Goal: Complete application form

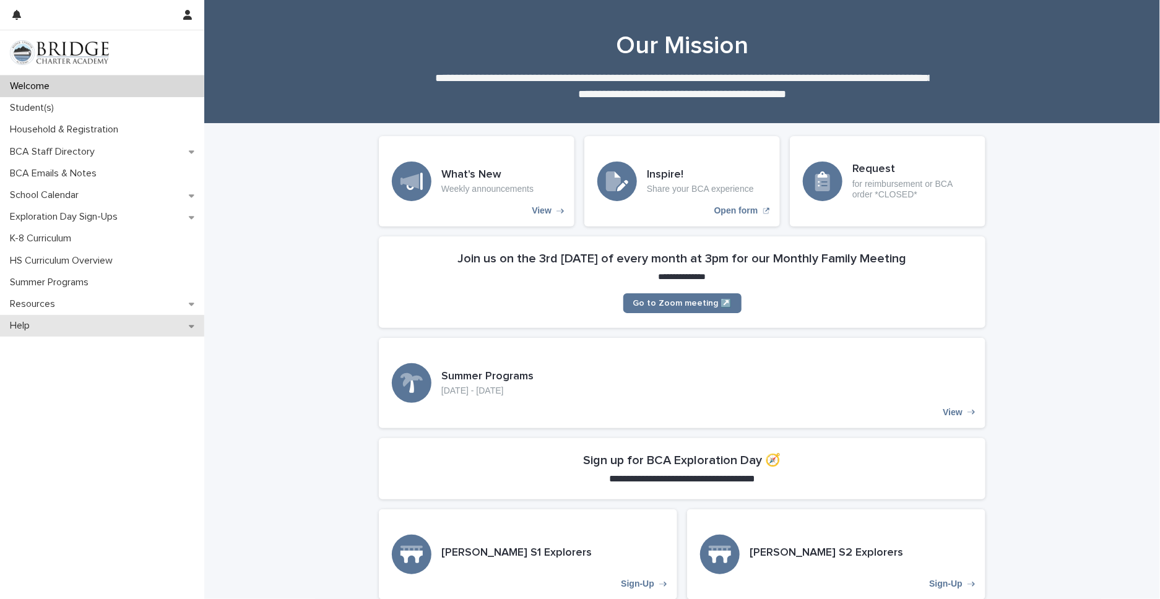
click at [24, 328] on p "Help" at bounding box center [22, 326] width 35 height 12
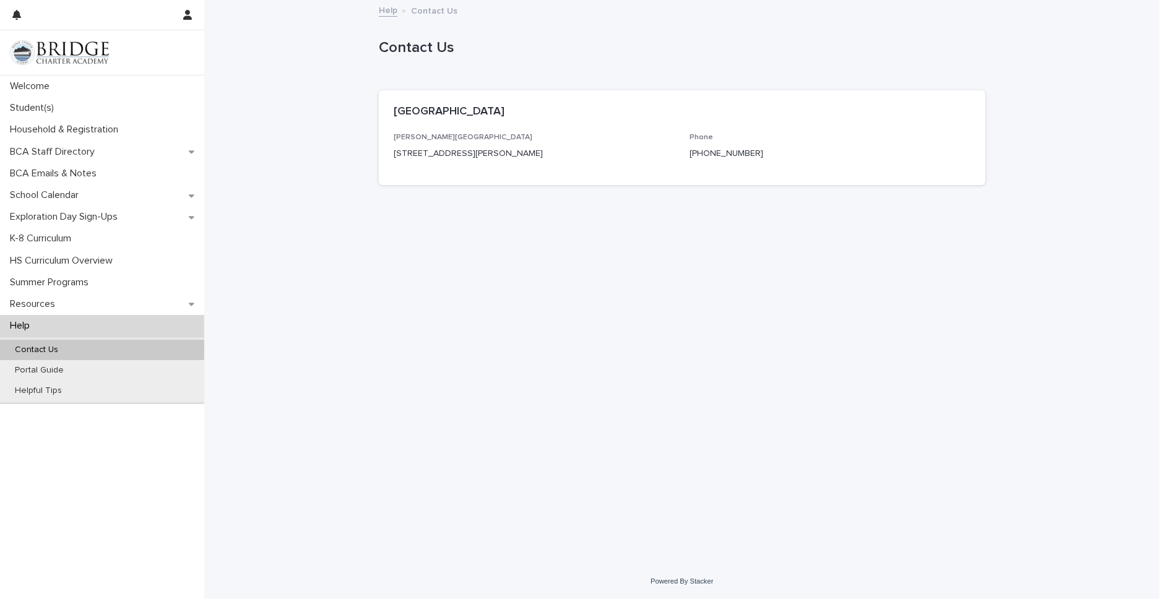
click at [43, 347] on p "Contact Us" at bounding box center [36, 350] width 63 height 11
click at [32, 348] on p "Contact Us" at bounding box center [36, 350] width 63 height 11
click at [41, 126] on p "Household & Registration" at bounding box center [66, 130] width 123 height 12
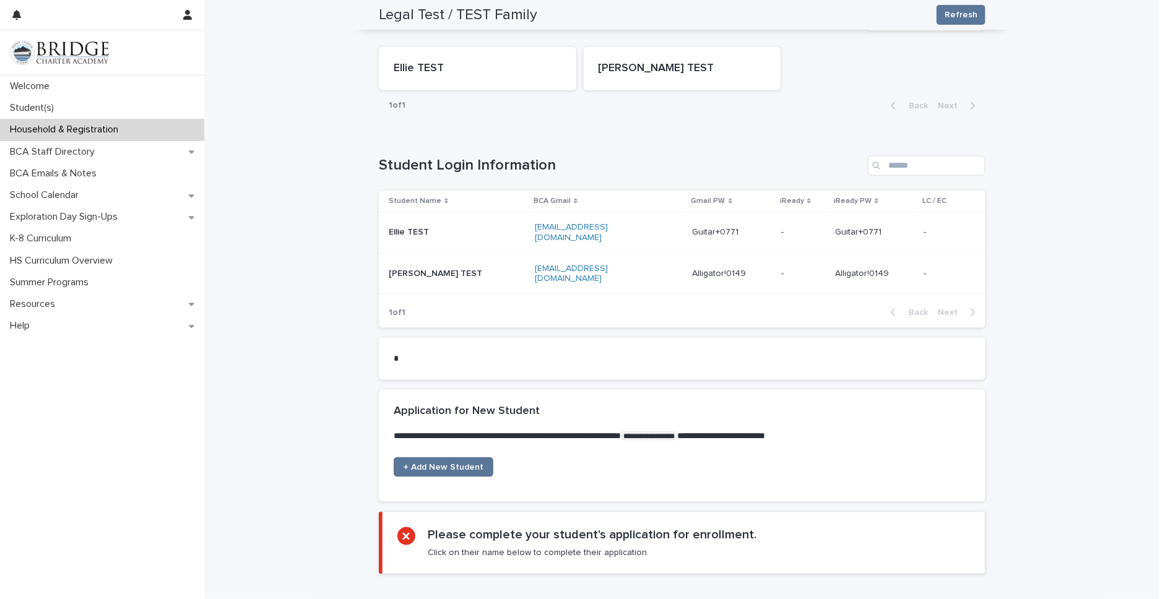
scroll to position [756, 0]
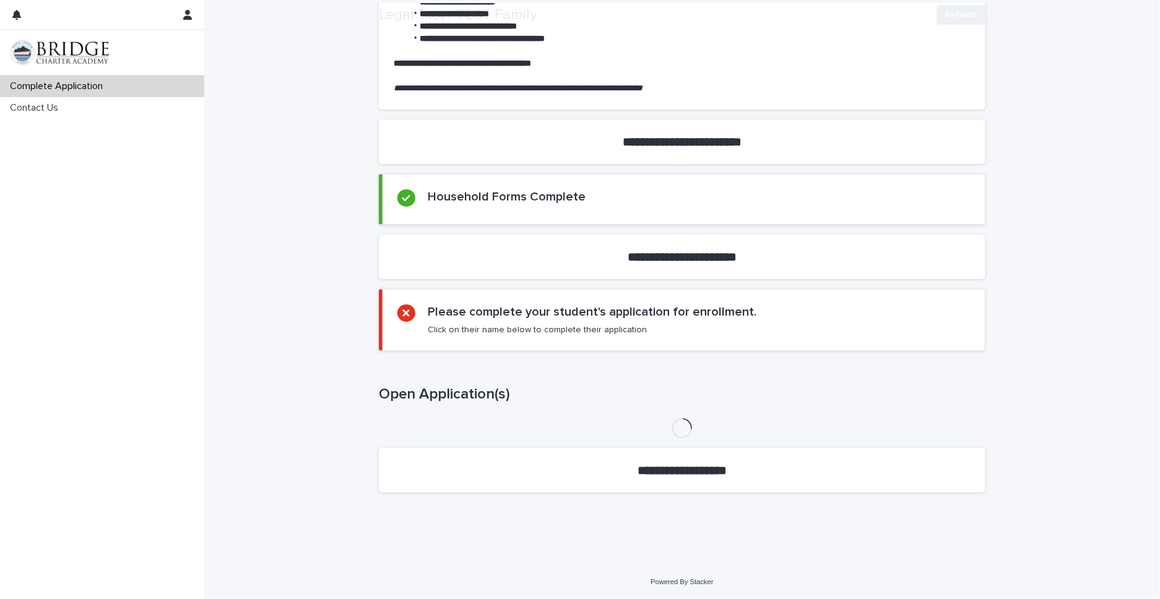
scroll to position [347, 0]
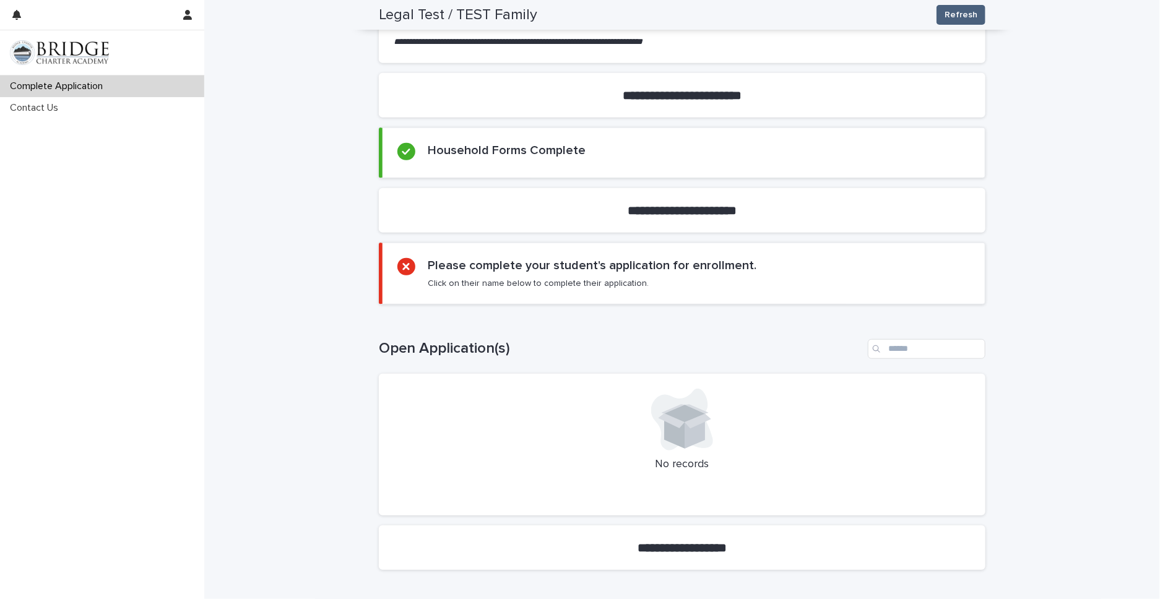
click at [967, 16] on span "Refresh" at bounding box center [961, 15] width 33 height 12
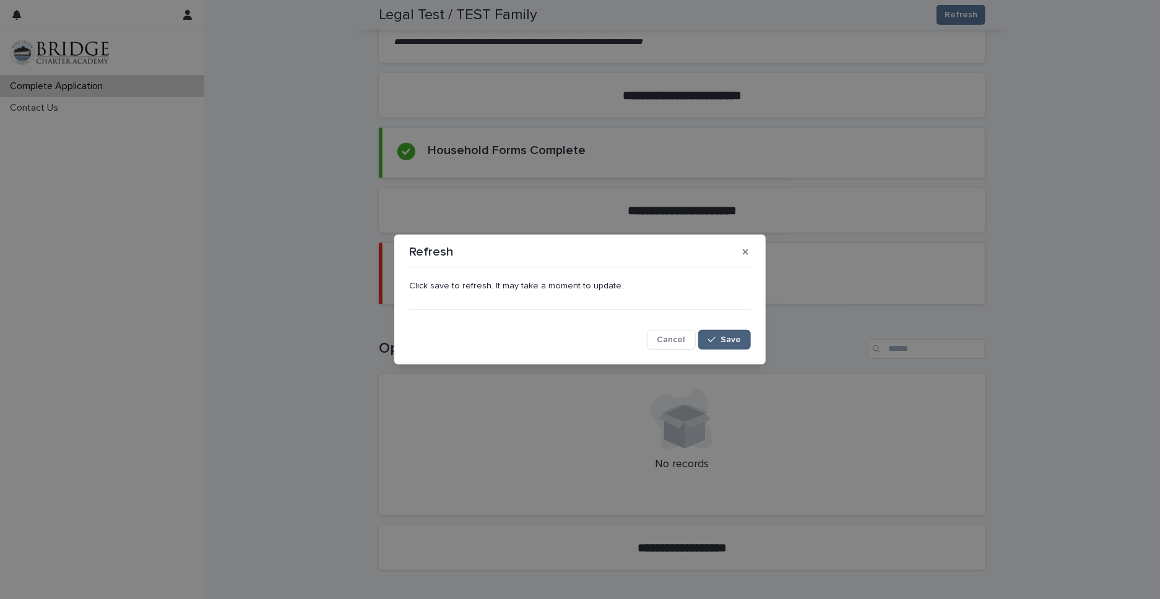
click at [725, 341] on span "Save" at bounding box center [730, 339] width 20 height 9
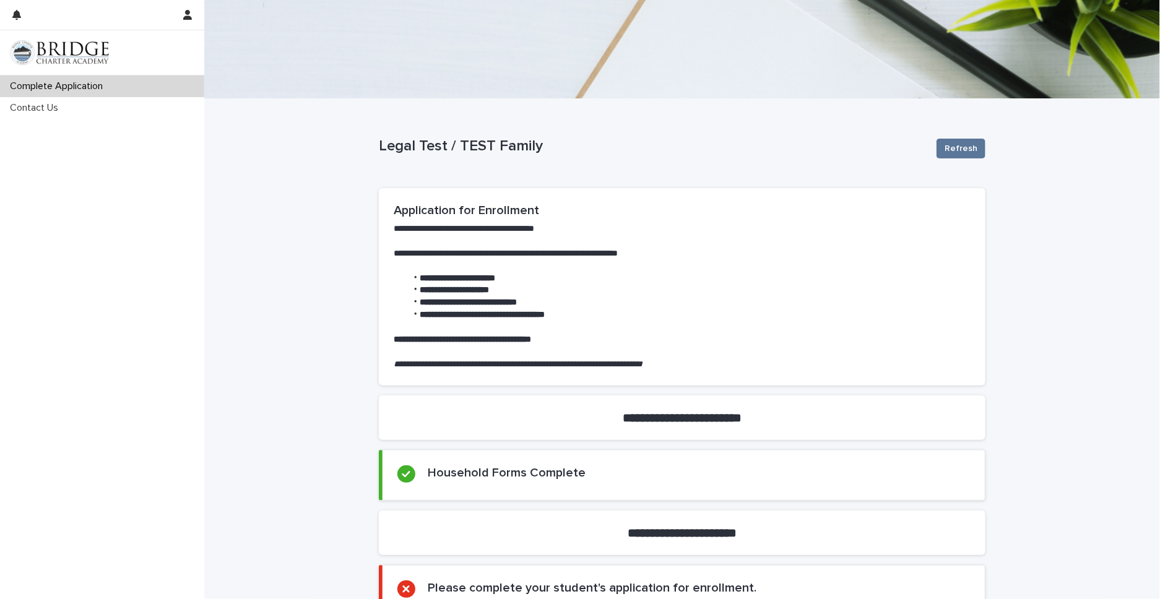
scroll to position [40, 0]
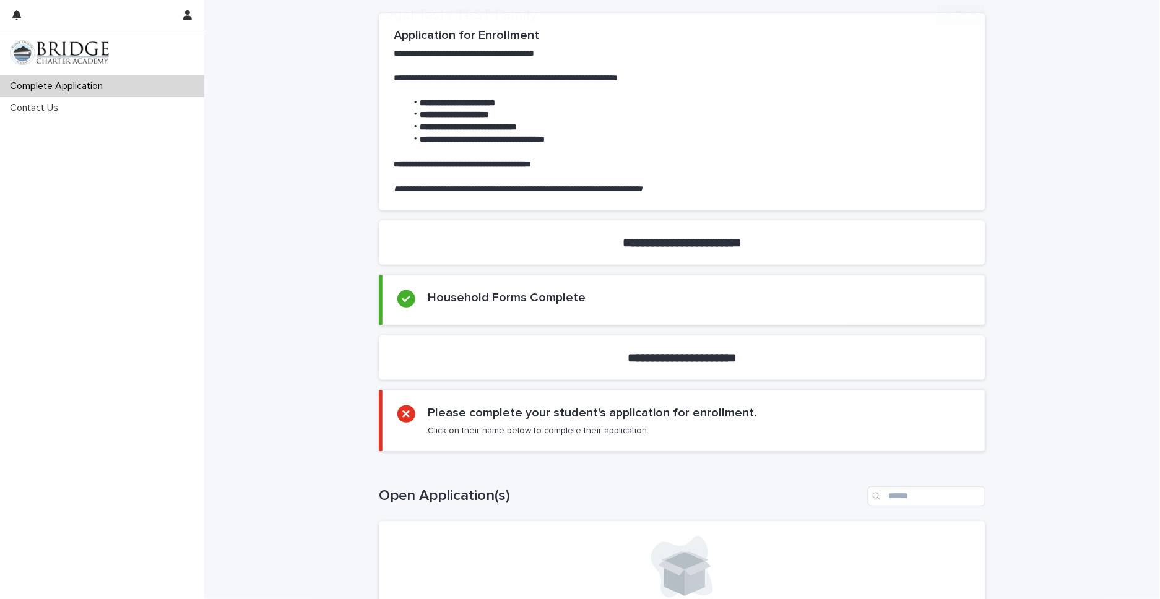
scroll to position [424, 0]
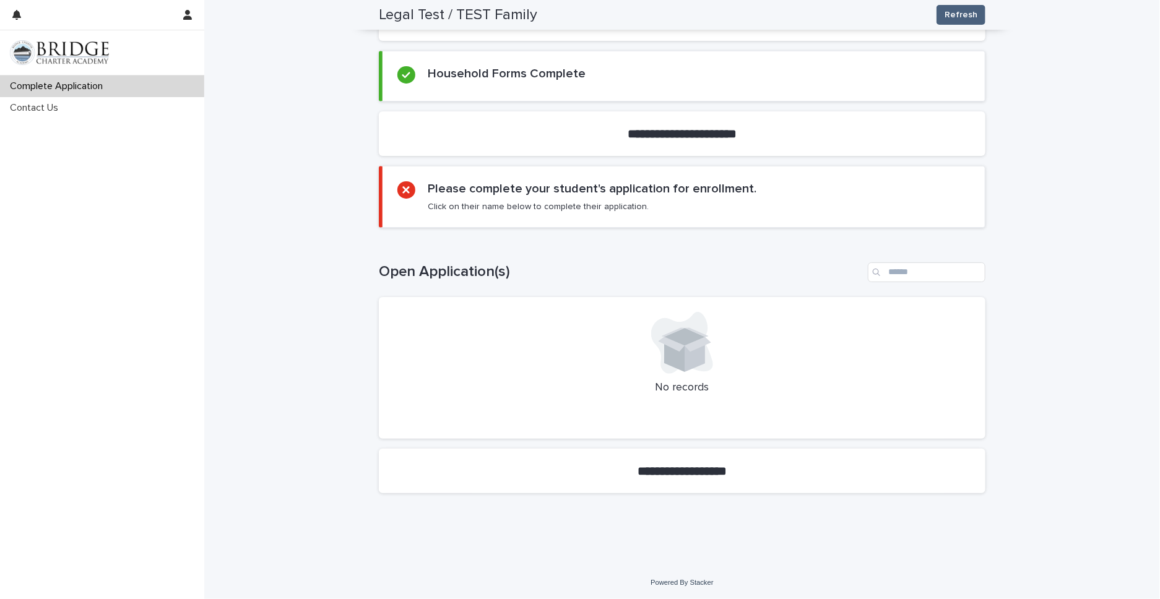
click at [953, 17] on span "Refresh" at bounding box center [961, 15] width 33 height 12
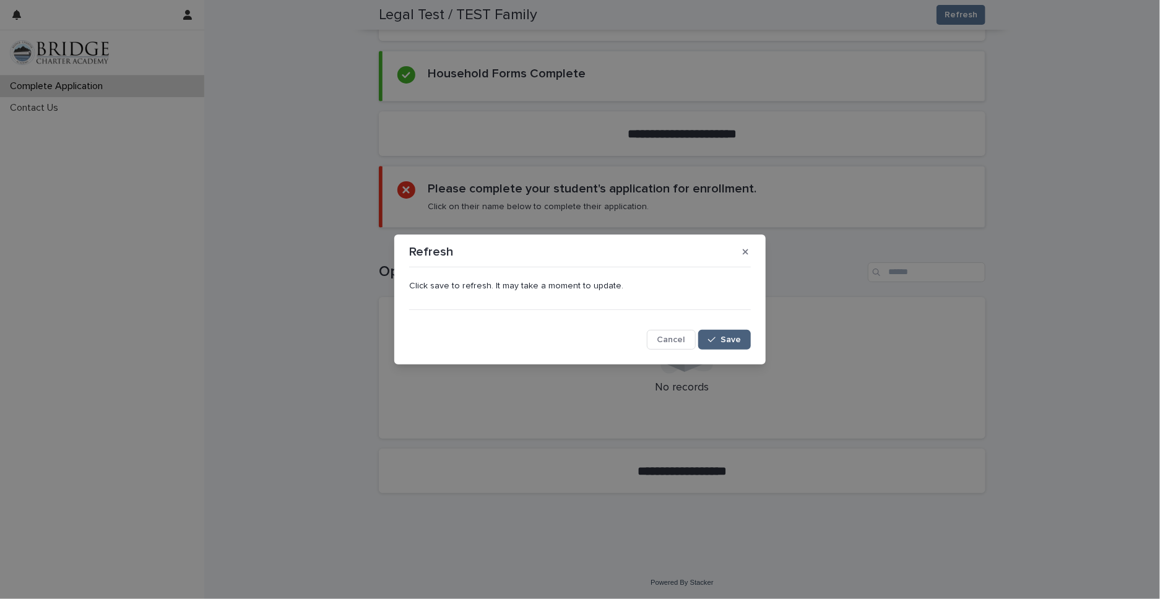
click at [726, 340] on span "Save" at bounding box center [730, 339] width 20 height 9
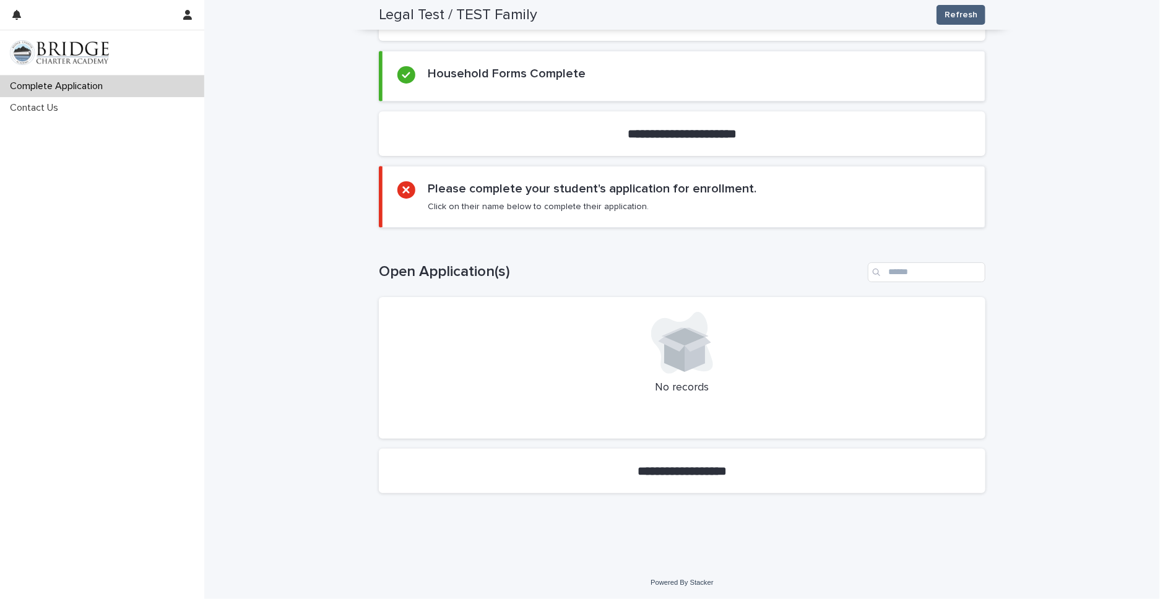
click at [969, 9] on span "Refresh" at bounding box center [961, 15] width 33 height 12
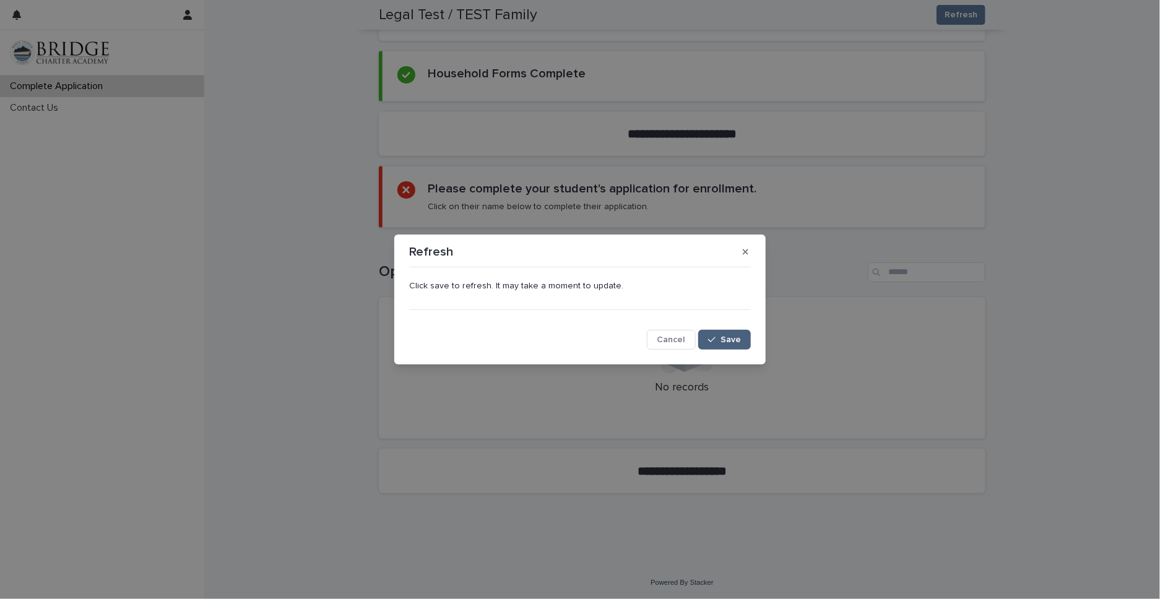
click at [730, 336] on span "Save" at bounding box center [730, 339] width 20 height 9
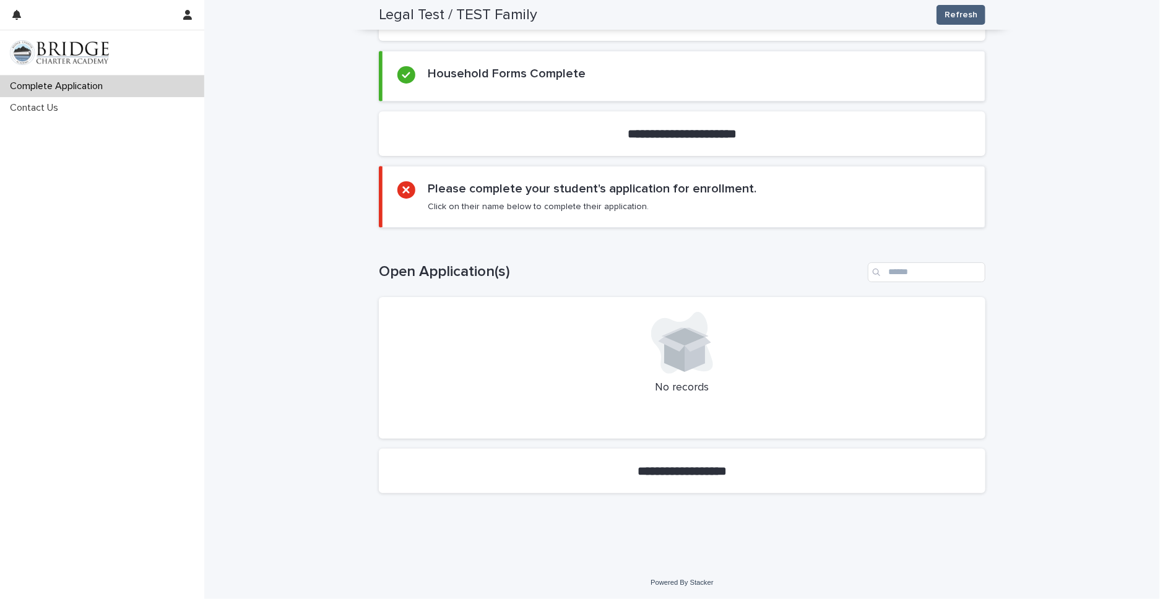
click at [958, 17] on span "Refresh" at bounding box center [961, 15] width 33 height 12
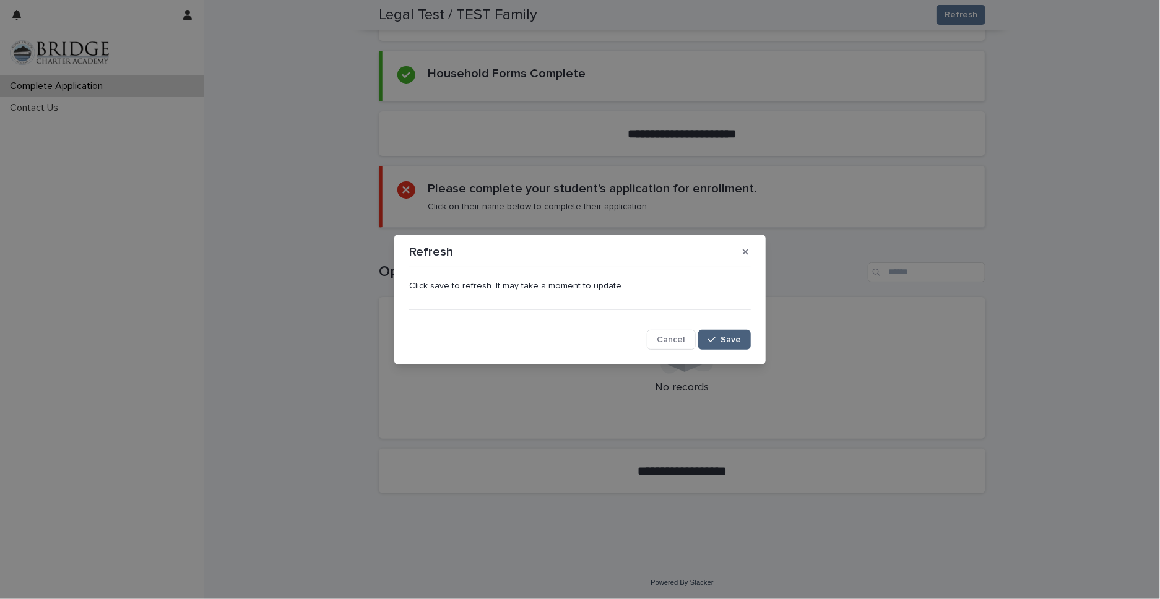
click at [737, 339] on span "Save" at bounding box center [730, 339] width 20 height 9
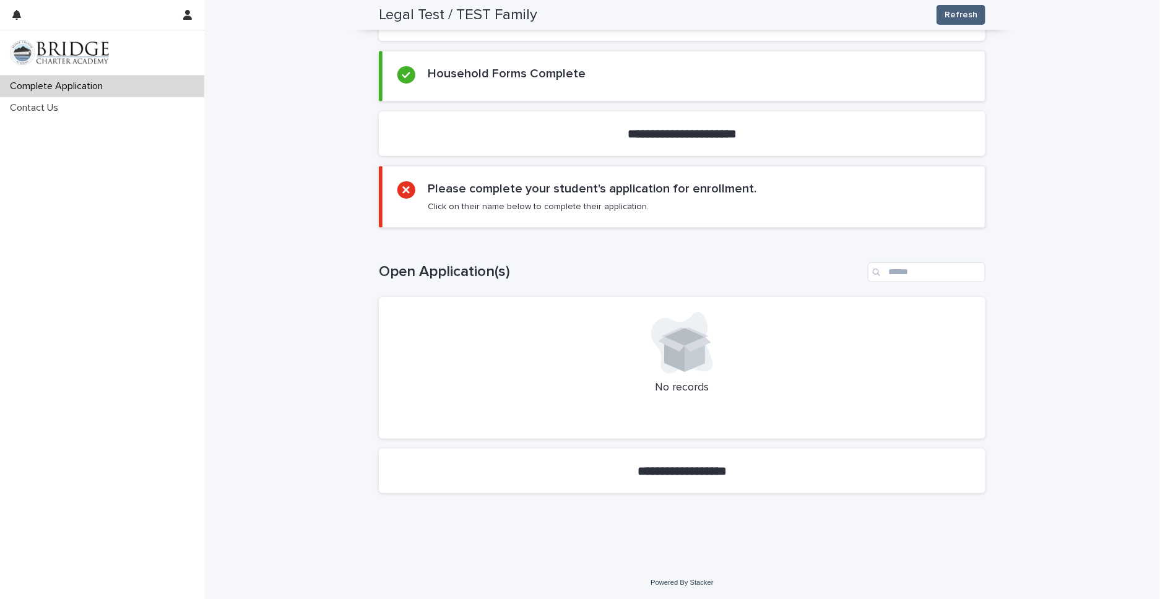
click at [962, 16] on span "Refresh" at bounding box center [961, 15] width 33 height 12
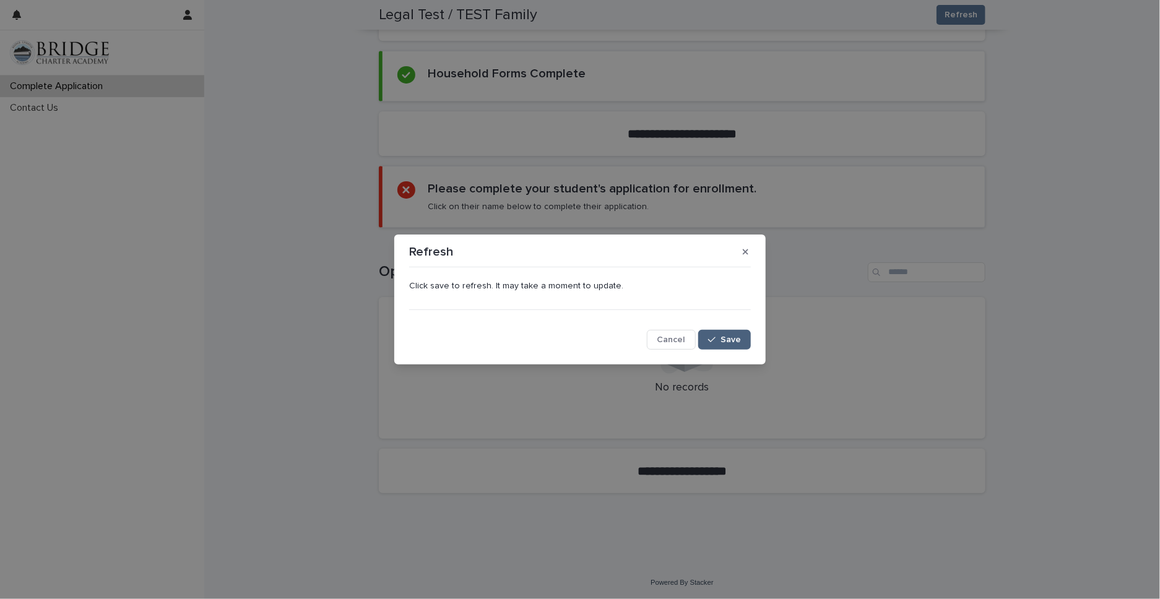
click at [727, 339] on span "Save" at bounding box center [730, 339] width 20 height 9
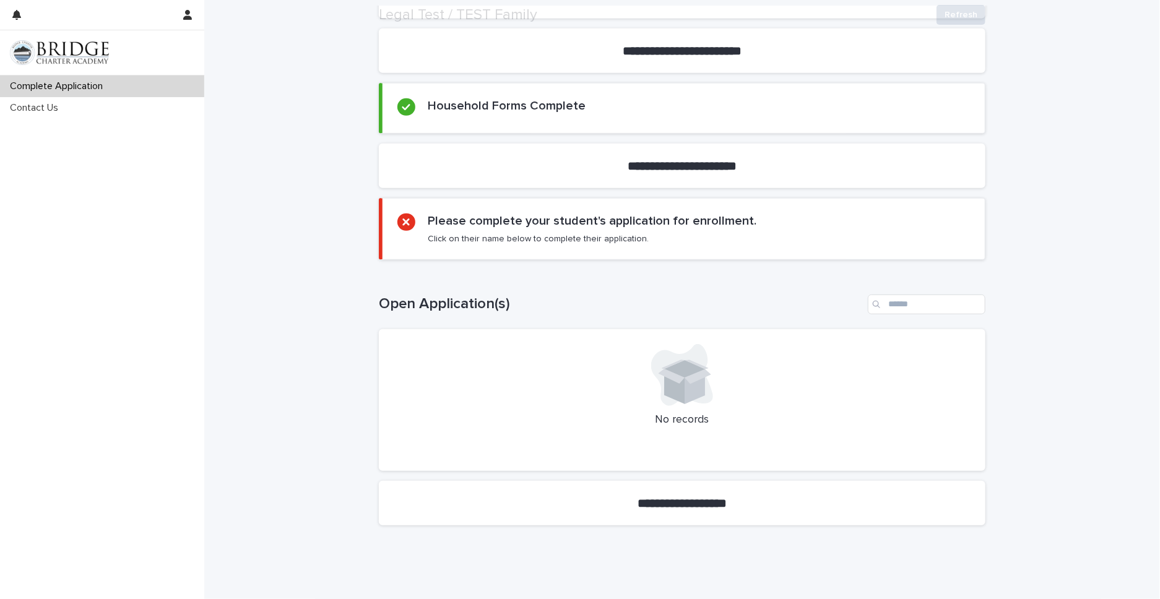
scroll to position [424, 0]
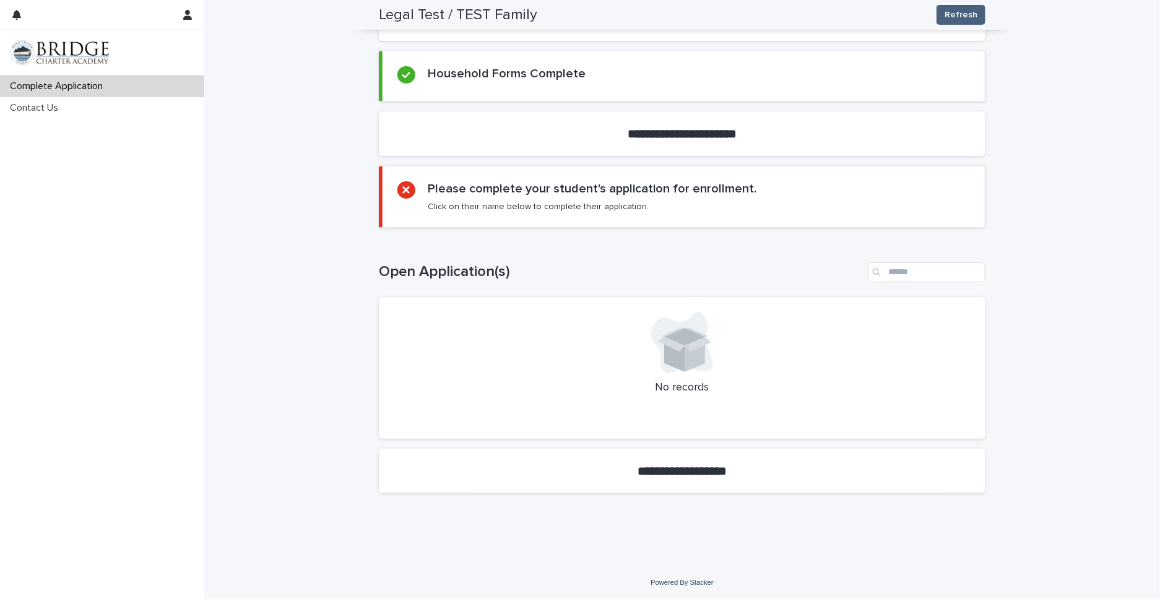
click at [959, 12] on span "Refresh" at bounding box center [961, 15] width 33 height 12
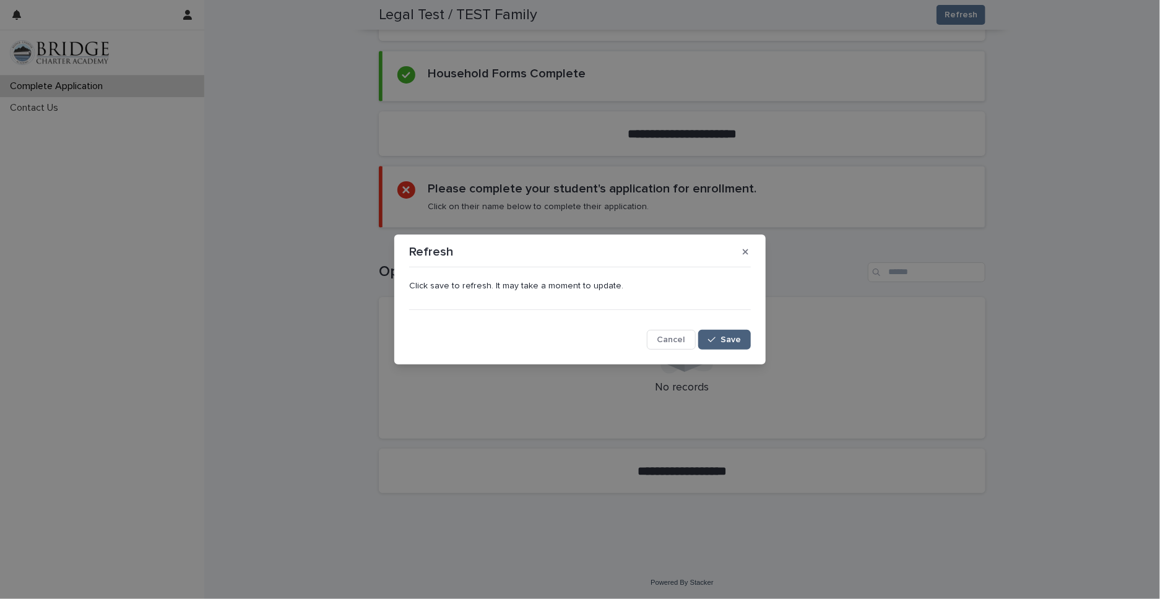
click at [725, 342] on span "Save" at bounding box center [730, 339] width 20 height 9
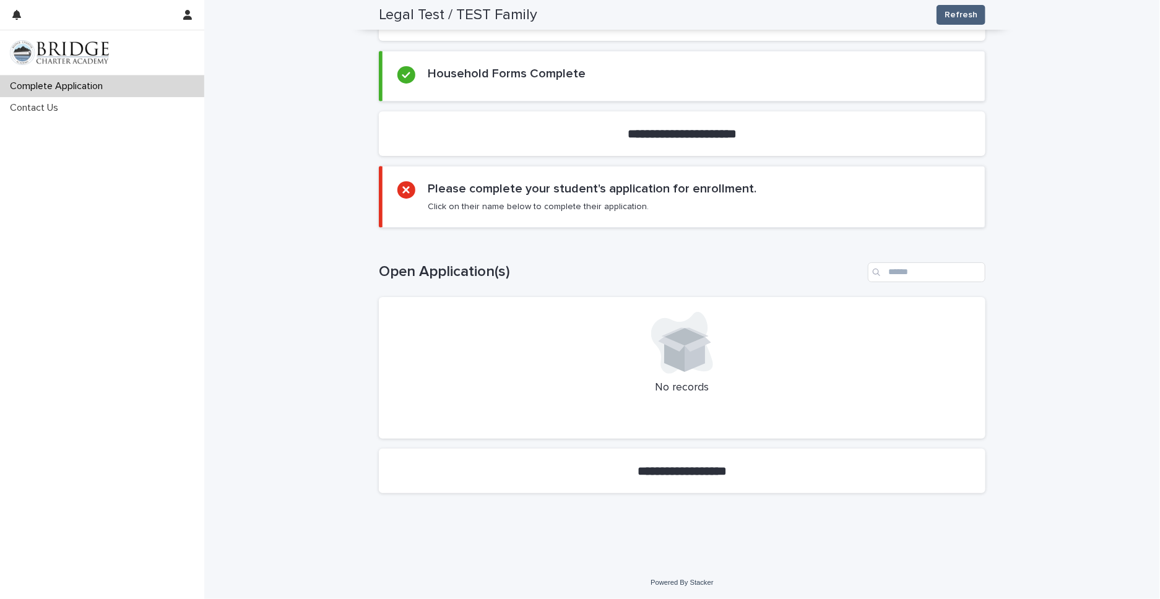
click at [966, 12] on span "Refresh" at bounding box center [961, 15] width 33 height 12
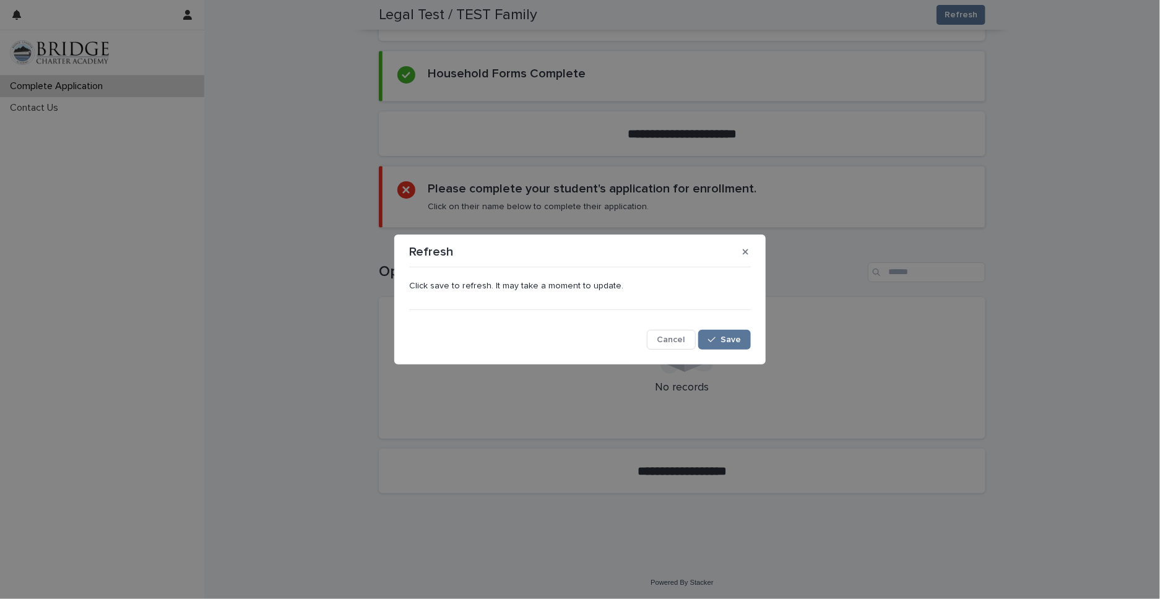
click at [748, 324] on div "Click save to refresh. It may take a moment to update. Cancel Save" at bounding box center [580, 311] width 342 height 78
click at [730, 335] on span "Save" at bounding box center [730, 339] width 20 height 9
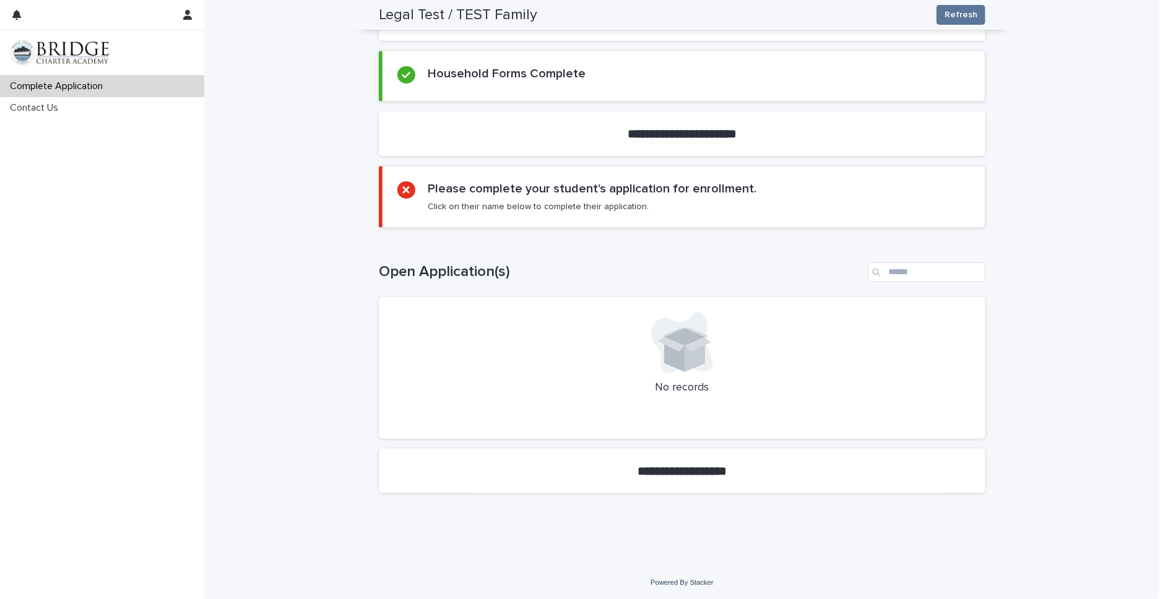
click at [712, 386] on p "No records" at bounding box center [682, 388] width 577 height 14
click at [713, 361] on icon at bounding box center [682, 343] width 62 height 62
click at [718, 469] on strong "**********" at bounding box center [682, 471] width 89 height 12
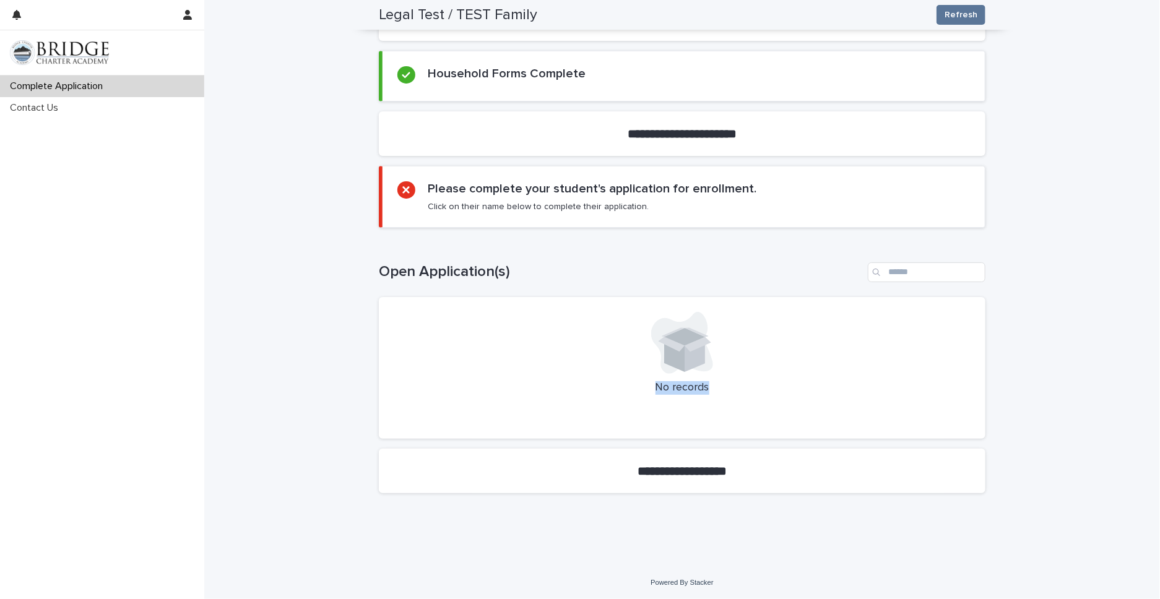
drag, startPoint x: 696, startPoint y: 426, endPoint x: 774, endPoint y: 340, distance: 116.1
click at [774, 340] on div "No records" at bounding box center [682, 368] width 607 height 142
click at [963, 11] on span "Refresh" at bounding box center [961, 15] width 33 height 12
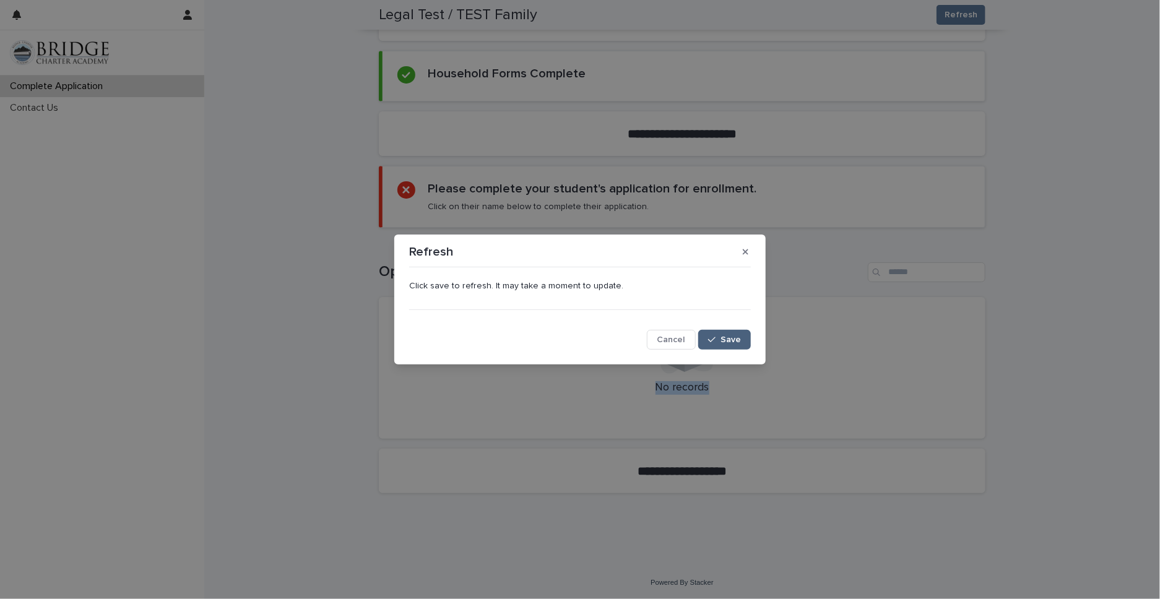
click at [724, 336] on span "Save" at bounding box center [730, 339] width 20 height 9
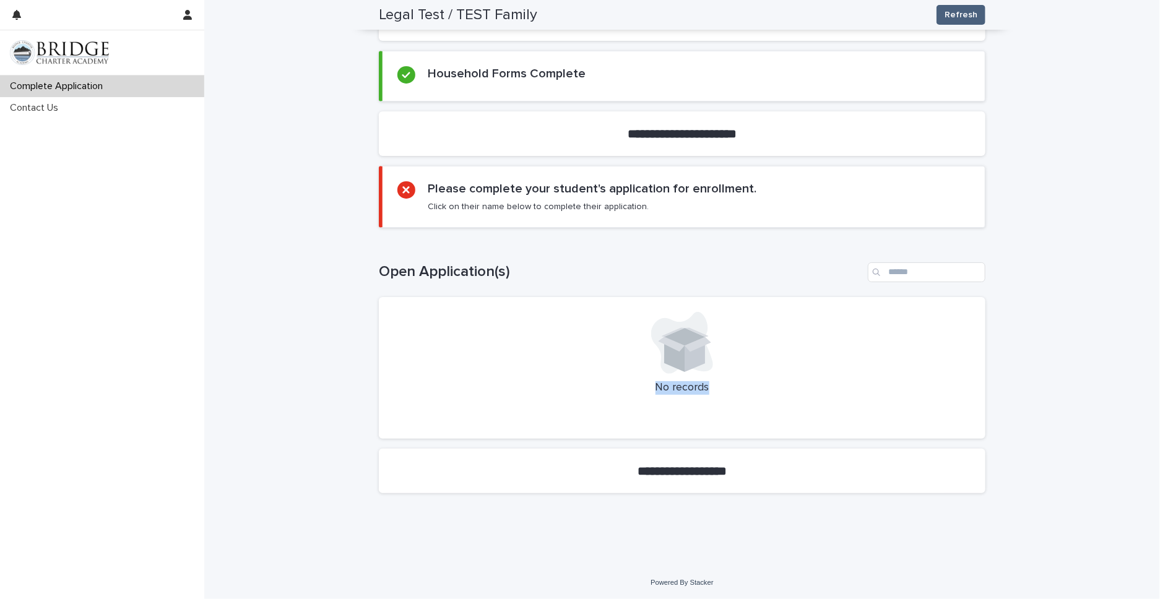
click at [957, 19] on span "Refresh" at bounding box center [961, 15] width 33 height 12
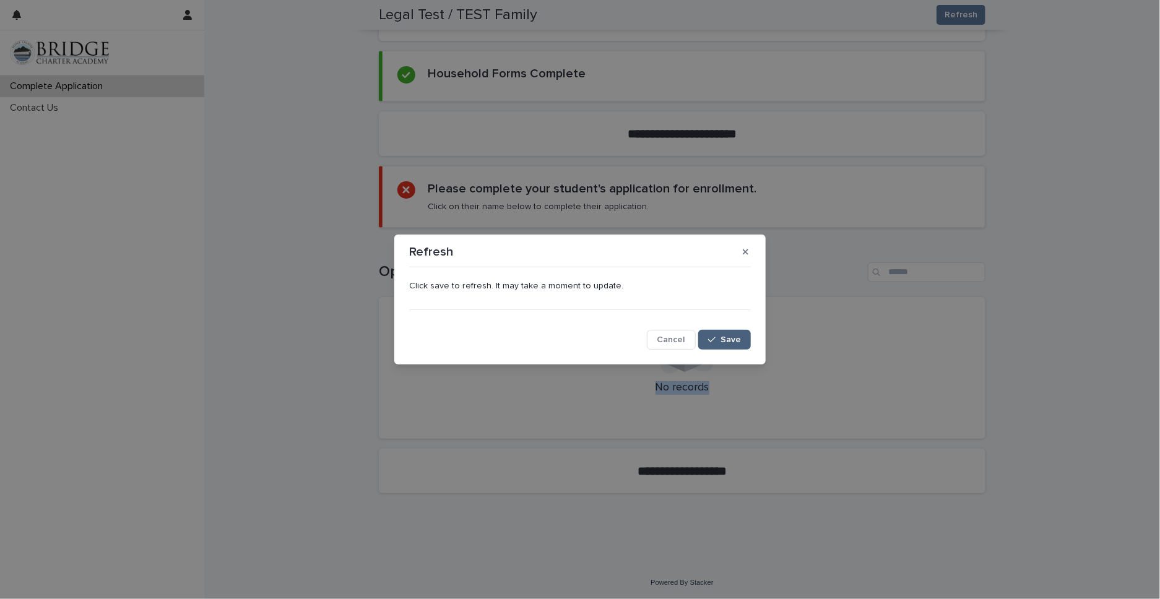
click at [727, 335] on span "Save" at bounding box center [730, 339] width 20 height 9
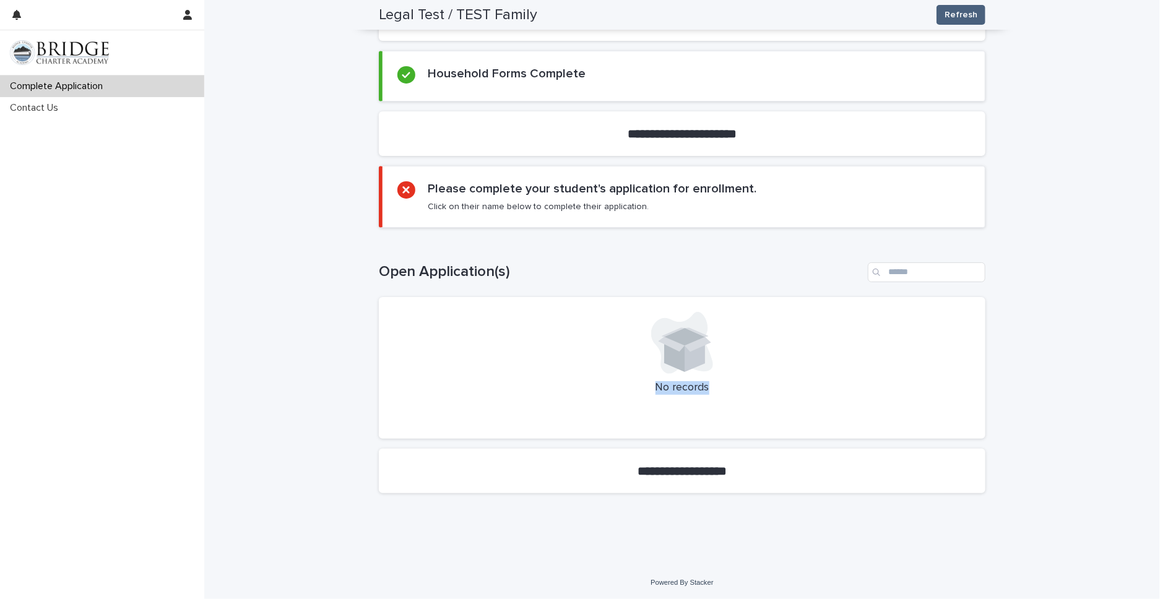
click at [972, 14] on span "Refresh" at bounding box center [961, 15] width 33 height 12
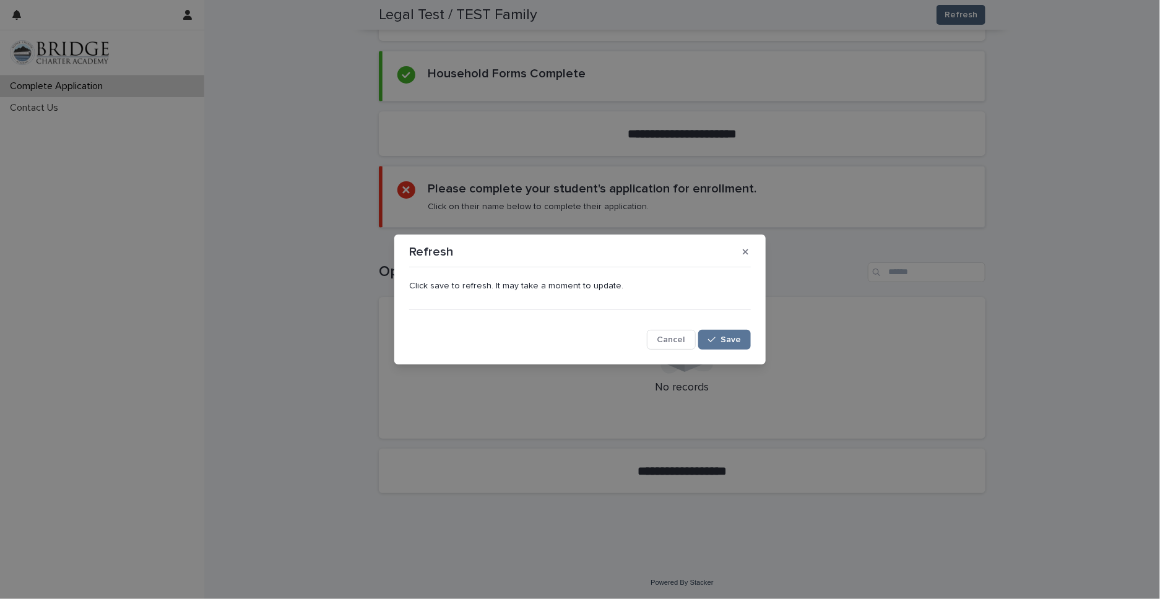
click at [972, 14] on div "Refresh Click save to refresh. It may take a moment to update. Cancel Save" at bounding box center [580, 299] width 1160 height 599
click at [723, 347] on button "Save" at bounding box center [724, 340] width 53 height 20
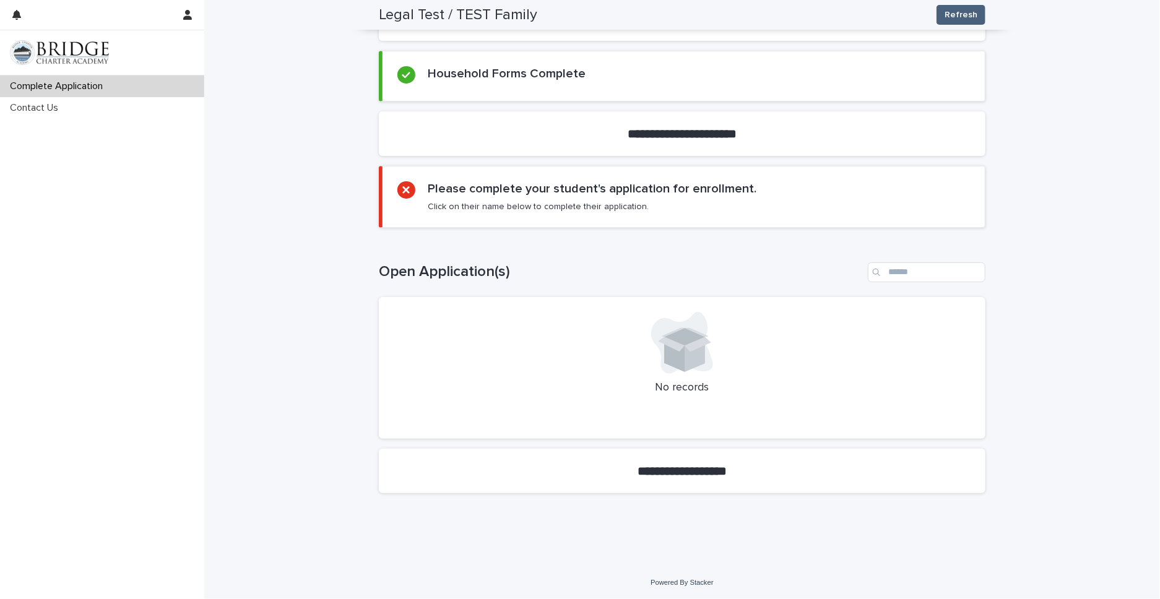
click at [964, 14] on span "Refresh" at bounding box center [961, 15] width 33 height 12
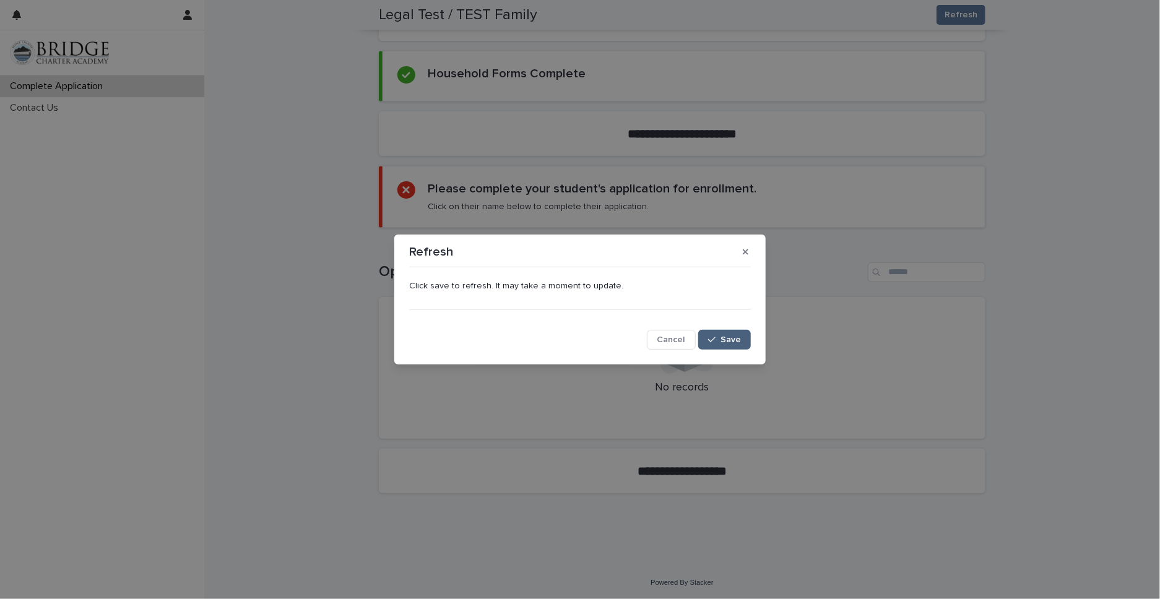
click at [724, 336] on span "Save" at bounding box center [730, 339] width 20 height 9
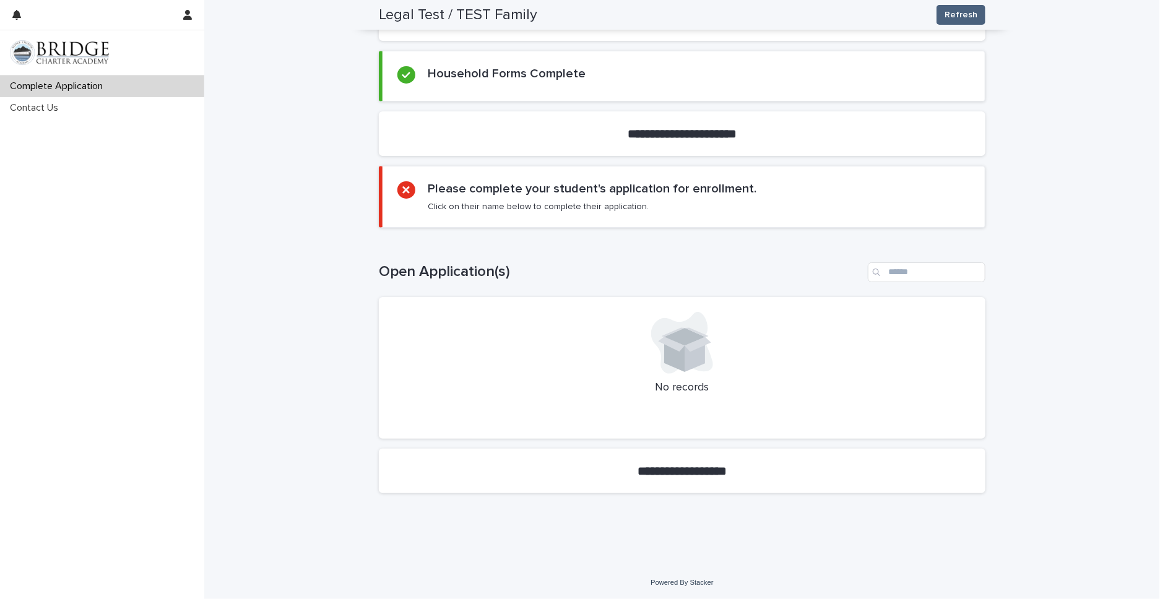
click at [962, 13] on span "Refresh" at bounding box center [961, 15] width 33 height 12
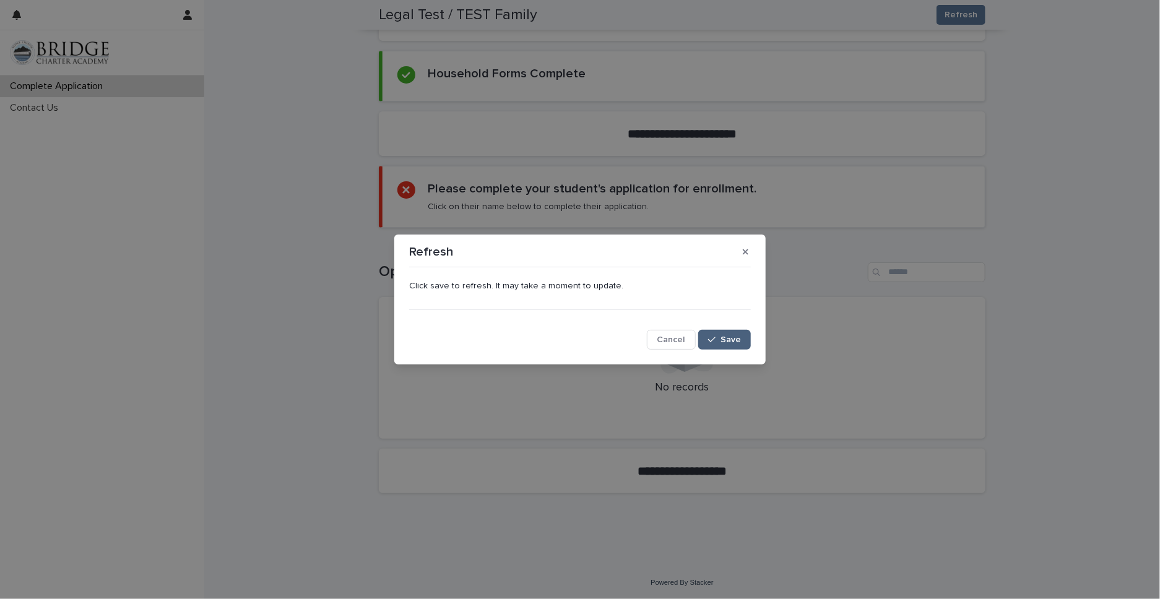
click at [730, 343] on span "Save" at bounding box center [730, 339] width 20 height 9
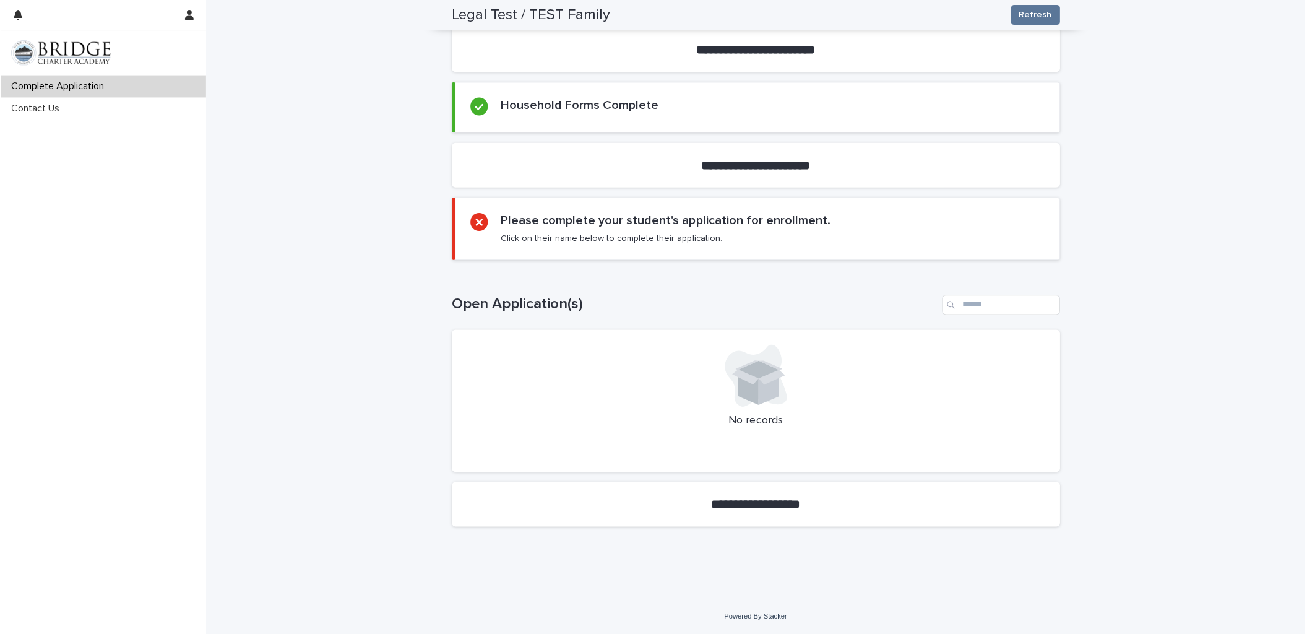
scroll to position [391, 0]
click at [1035, 15] on span "Refresh" at bounding box center [1034, 15] width 33 height 12
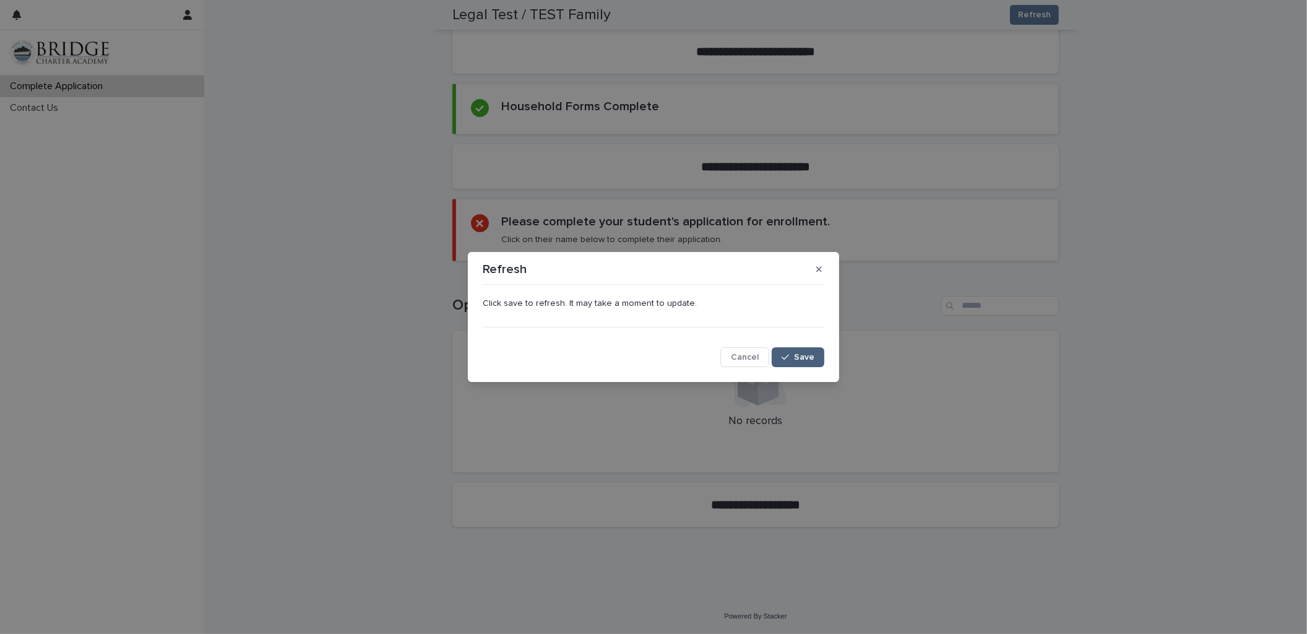
click at [794, 358] on div "button" at bounding box center [788, 357] width 12 height 9
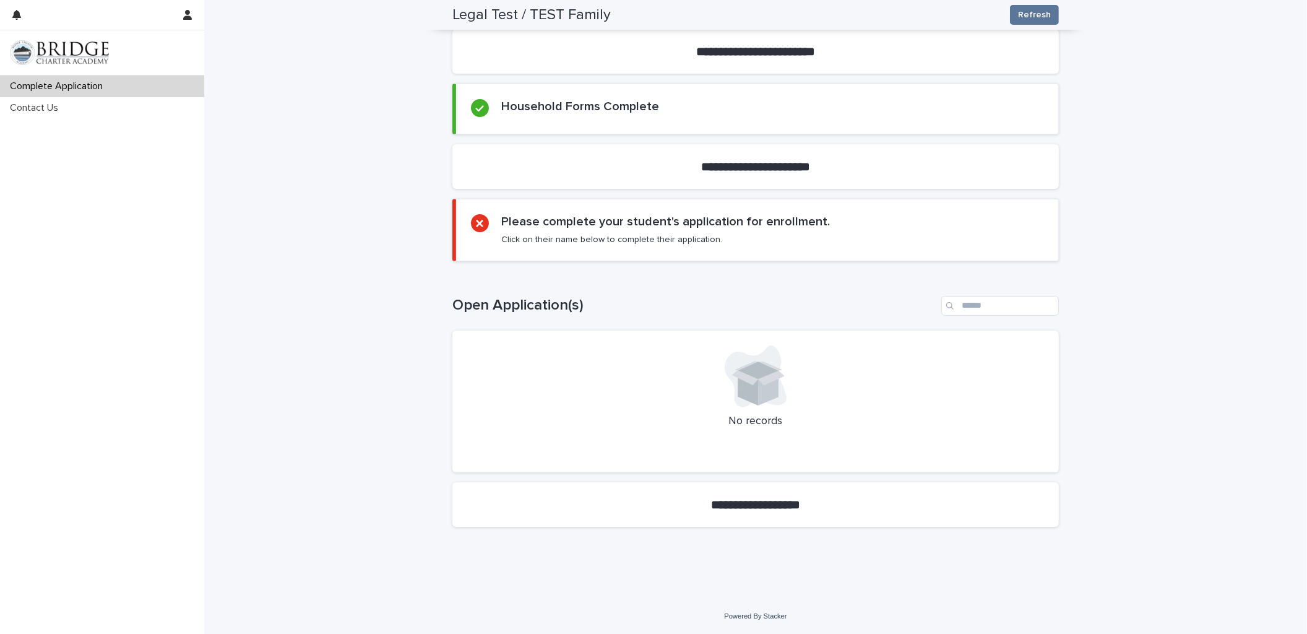
scroll to position [389, 0]
click at [1035, 15] on span "Refresh" at bounding box center [1034, 15] width 33 height 12
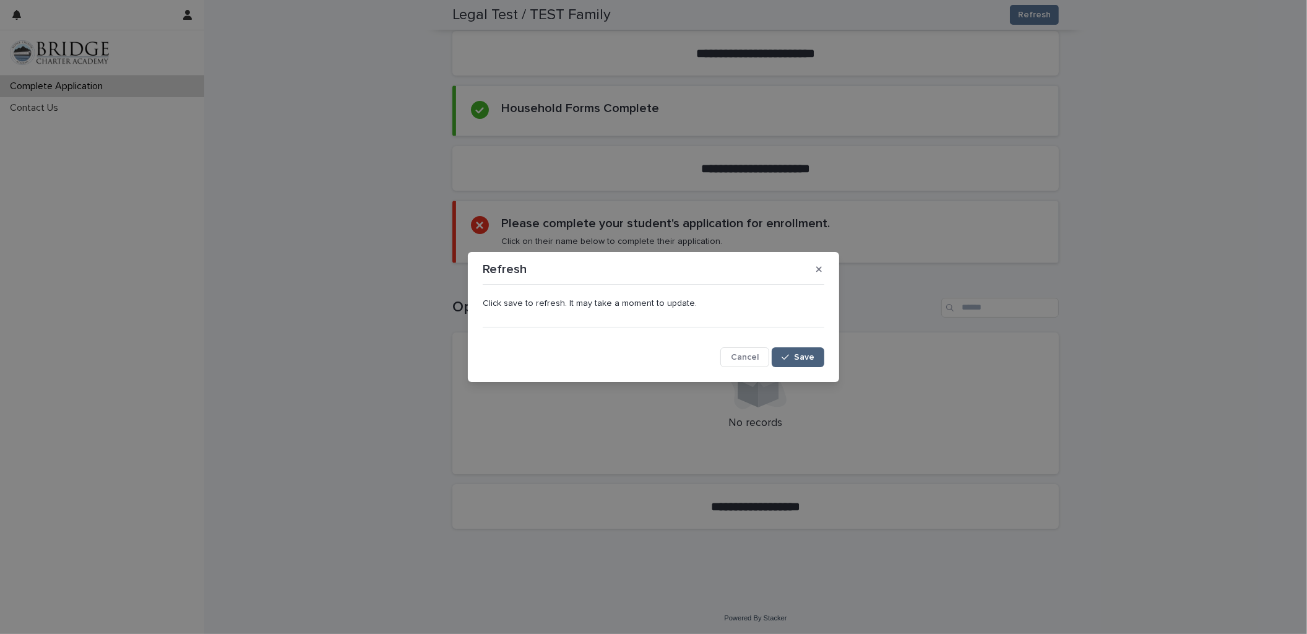
click at [804, 358] on span "Save" at bounding box center [804, 357] width 20 height 9
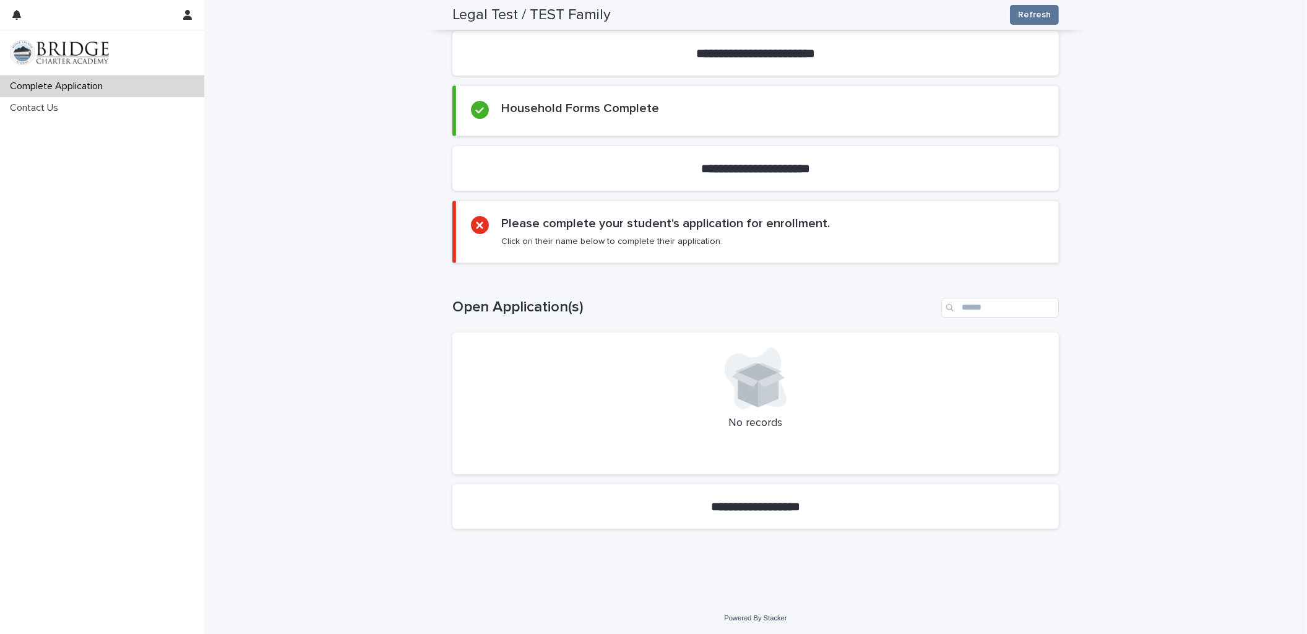
click at [748, 510] on strong "**********" at bounding box center [755, 506] width 89 height 12
click at [763, 506] on strong "**********" at bounding box center [755, 506] width 89 height 12
drag, startPoint x: 804, startPoint y: 508, endPoint x: 778, endPoint y: 508, distance: 26.0
click at [796, 508] on strong "**********" at bounding box center [755, 506] width 89 height 12
drag, startPoint x: 720, startPoint y: 508, endPoint x: 725, endPoint y: 504, distance: 6.4
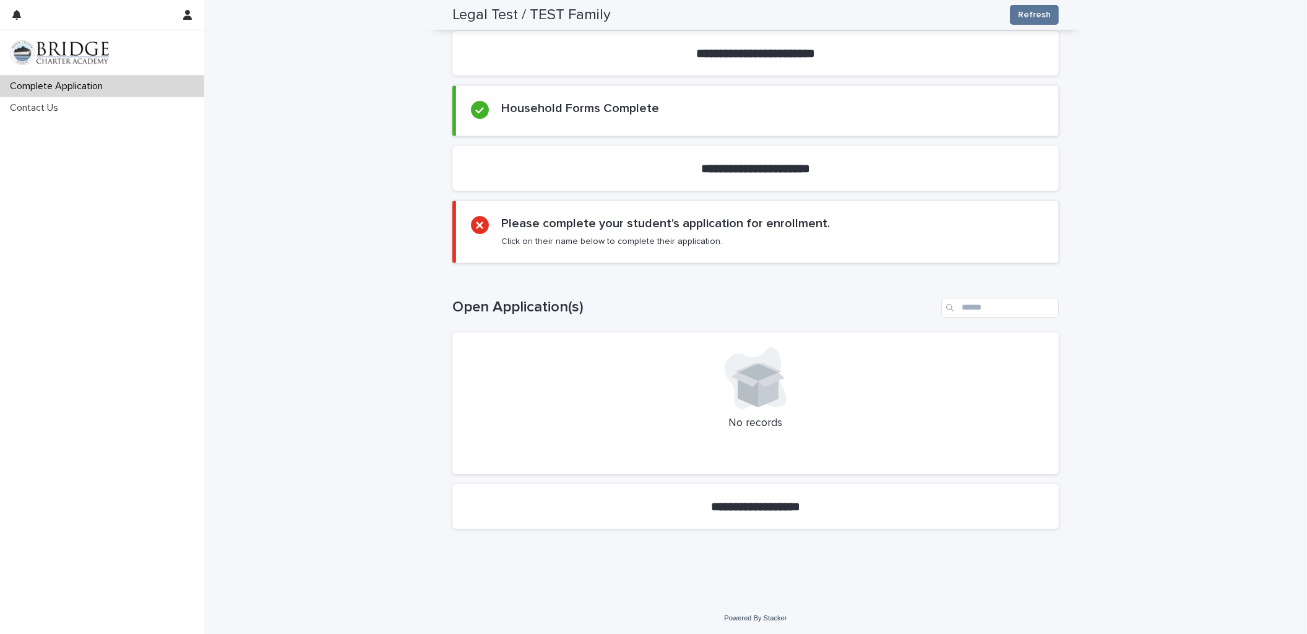
click at [720, 508] on strong "**********" at bounding box center [755, 506] width 89 height 12
click at [865, 384] on div at bounding box center [755, 378] width 577 height 62
click at [1032, 17] on span "Refresh" at bounding box center [1034, 15] width 33 height 12
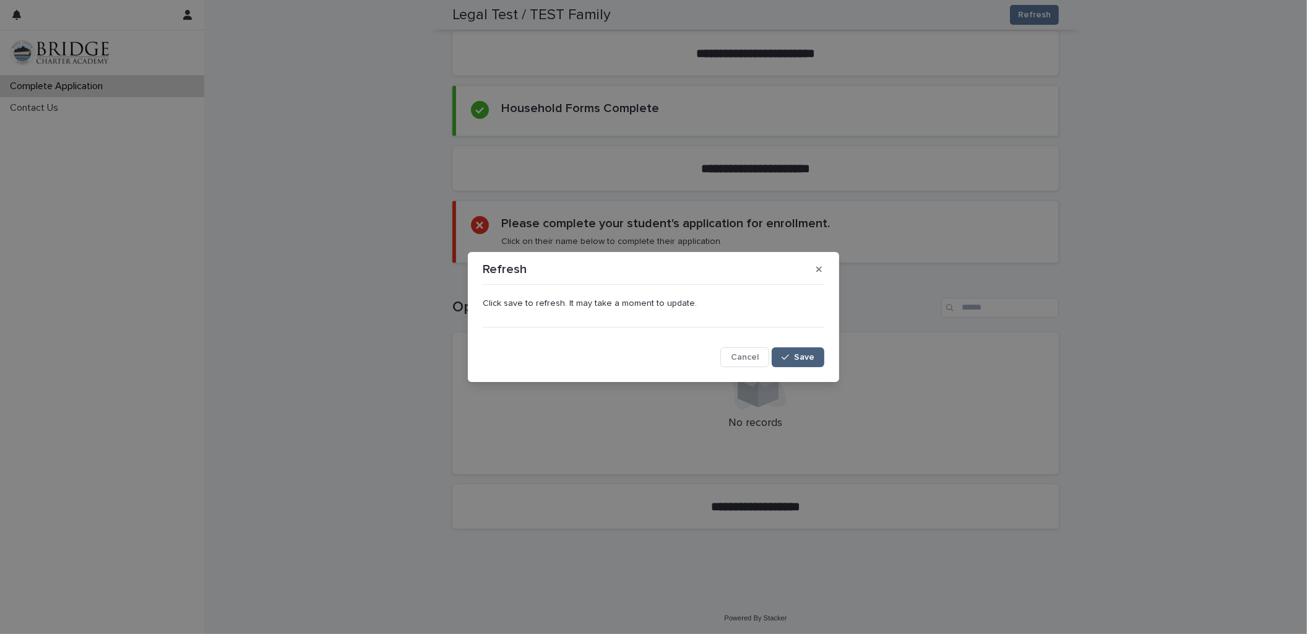
click at [807, 355] on span "Save" at bounding box center [804, 357] width 20 height 9
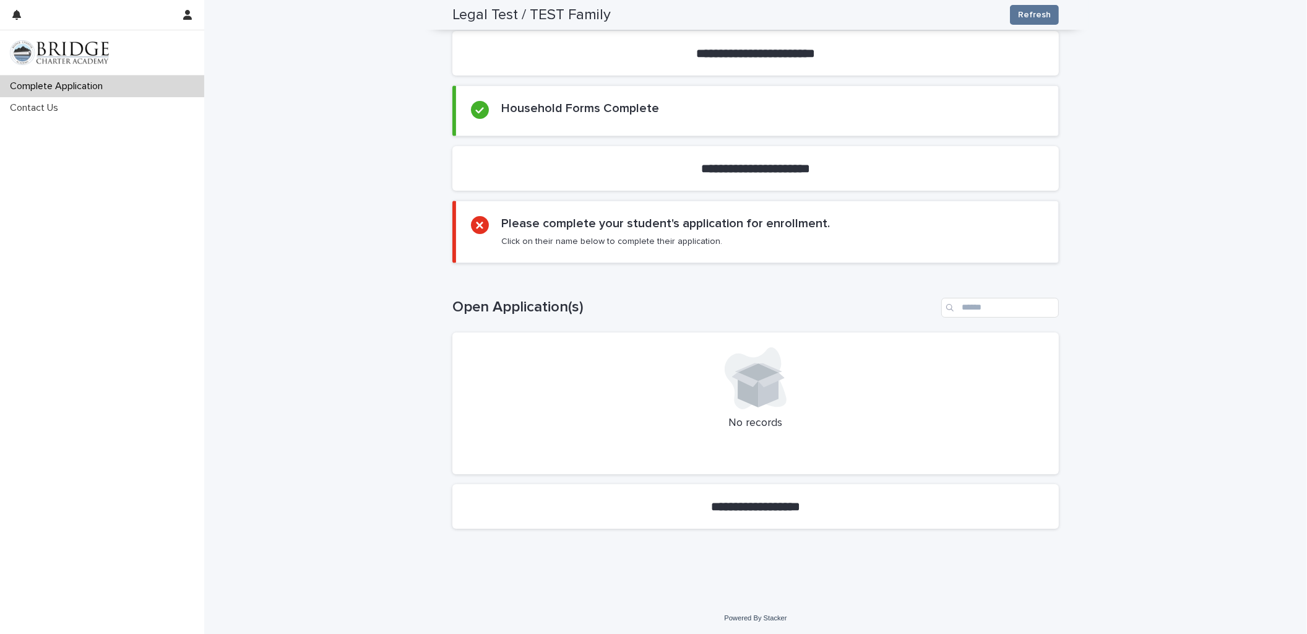
scroll to position [390, 0]
click at [1029, 12] on span "Refresh" at bounding box center [1034, 15] width 33 height 12
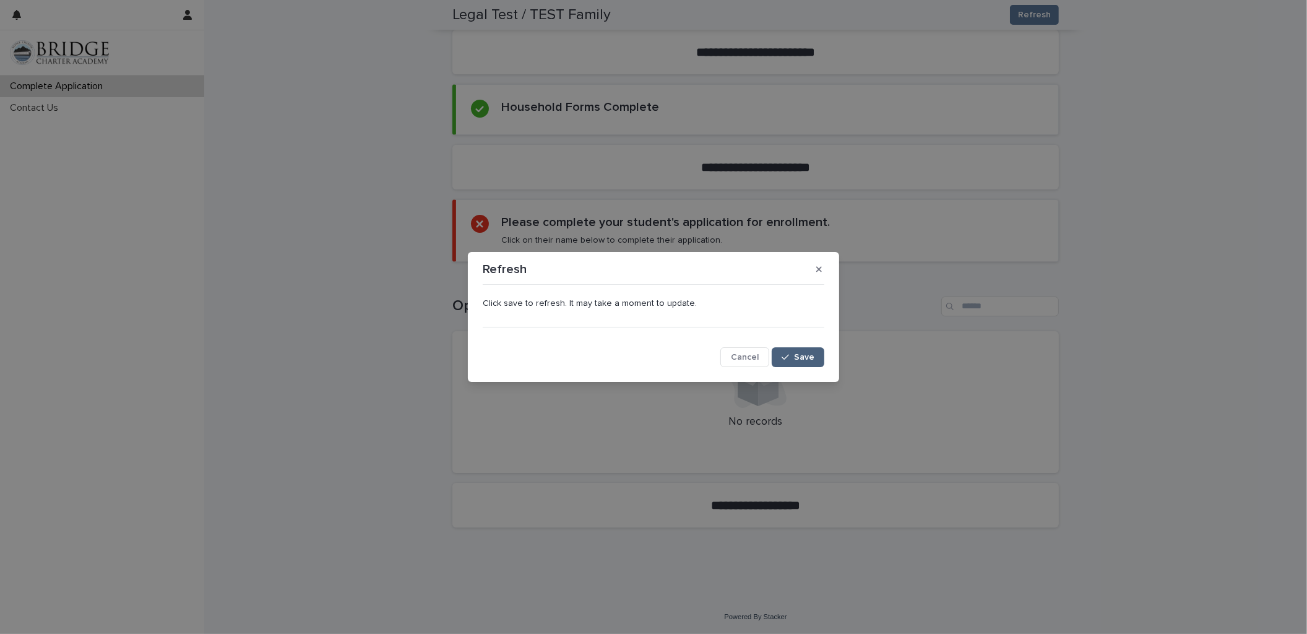
click at [803, 353] on span "Save" at bounding box center [804, 357] width 20 height 9
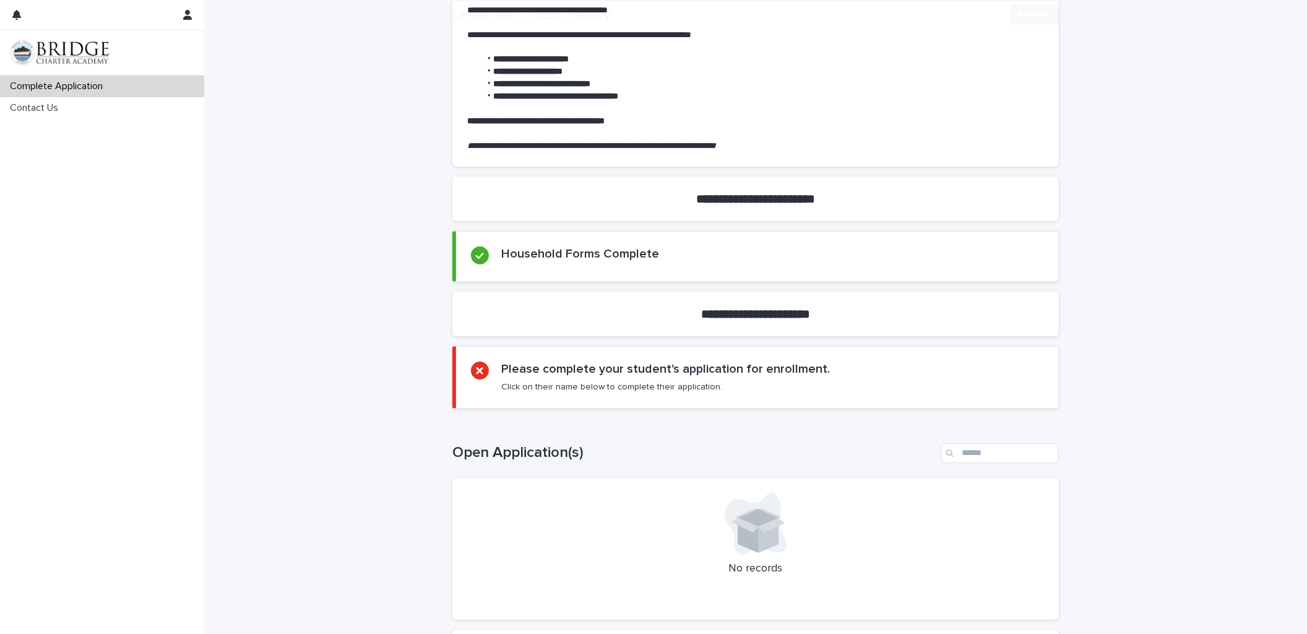
scroll to position [249, 0]
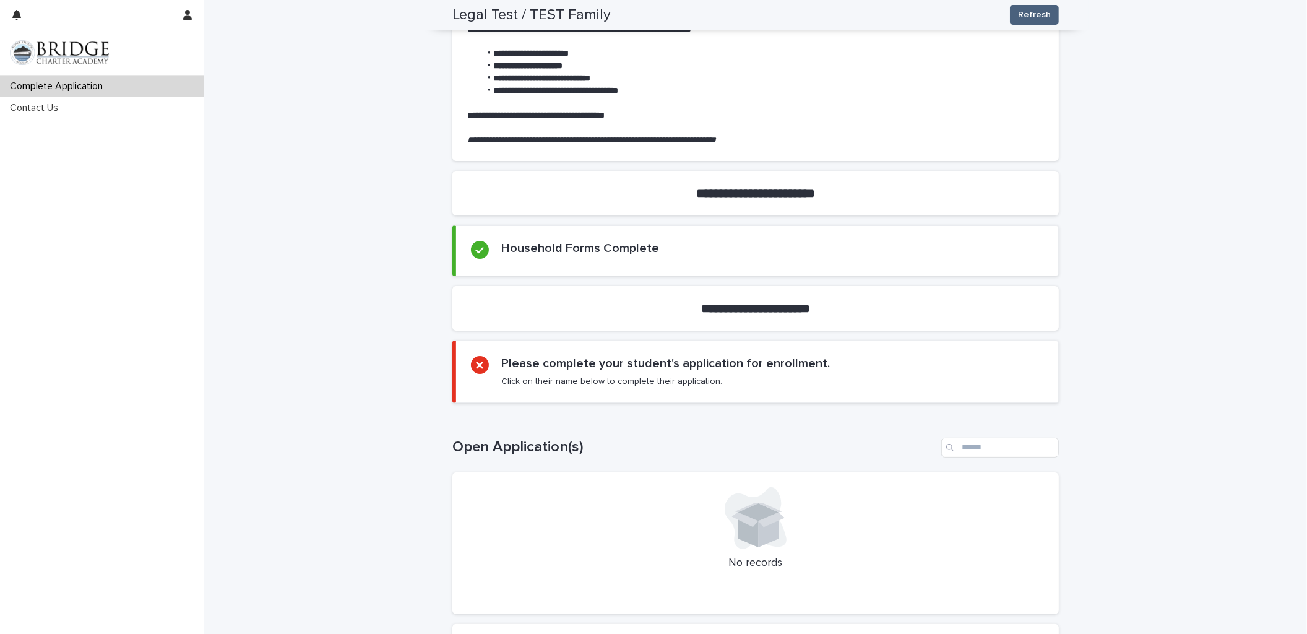
click at [1039, 14] on span "Refresh" at bounding box center [1034, 15] width 33 height 12
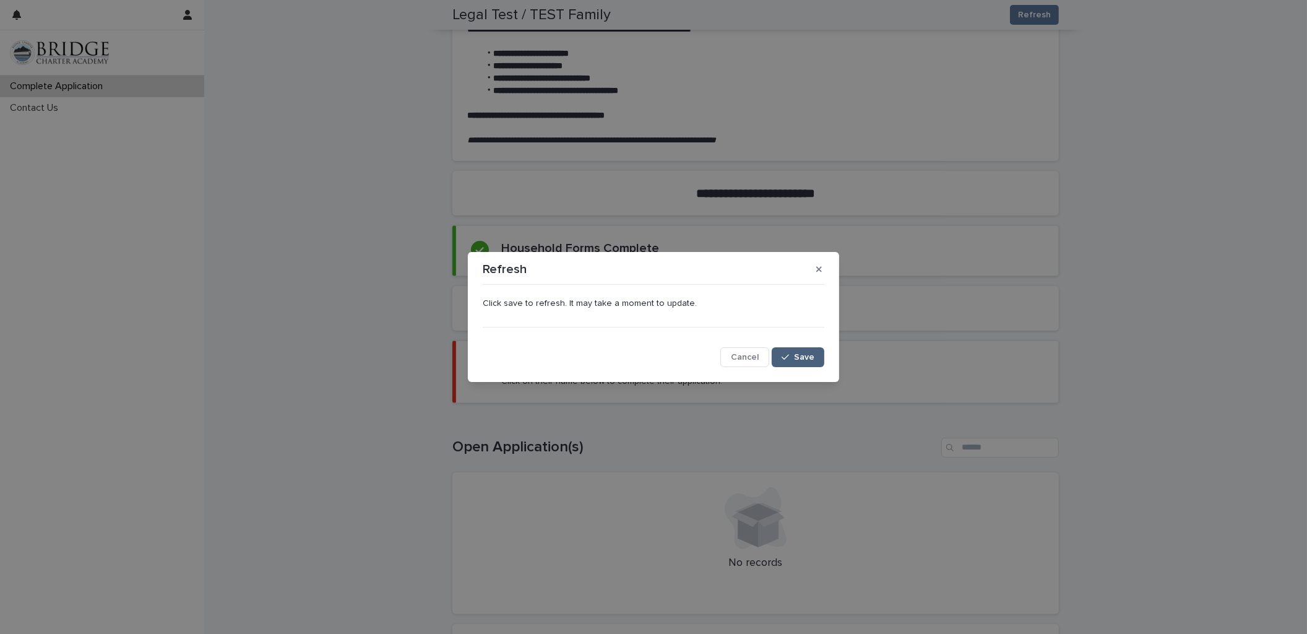
click at [798, 355] on span "Save" at bounding box center [804, 357] width 20 height 9
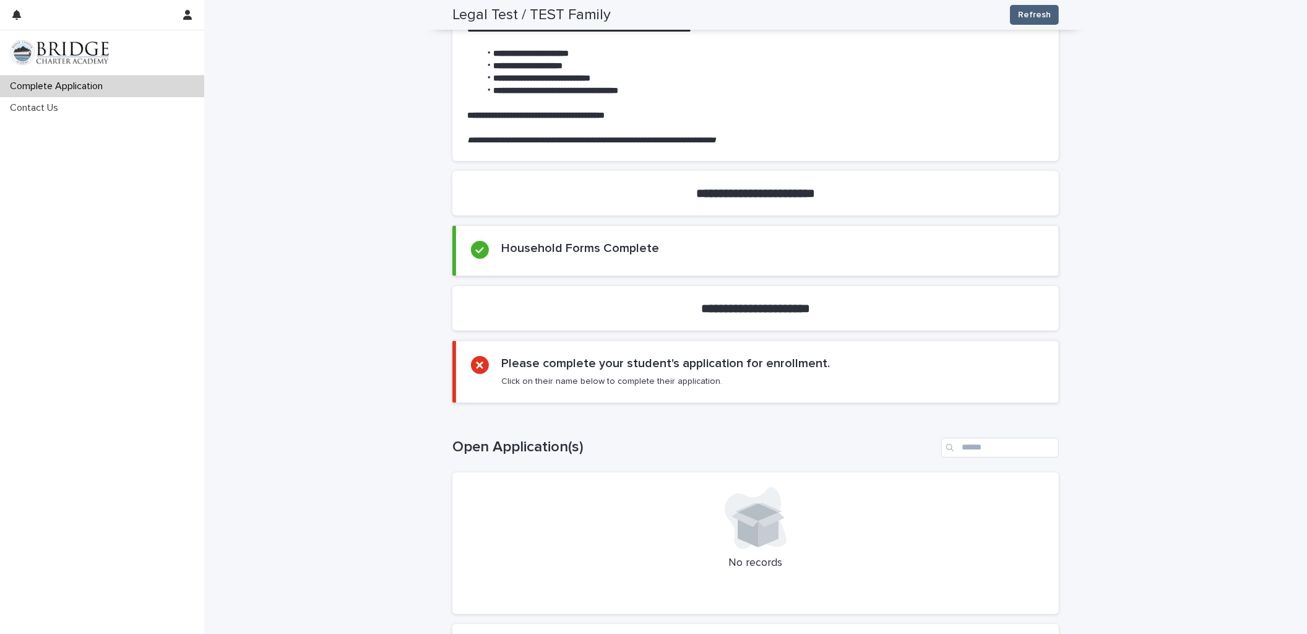
click at [1024, 13] on span "Refresh" at bounding box center [1034, 15] width 33 height 12
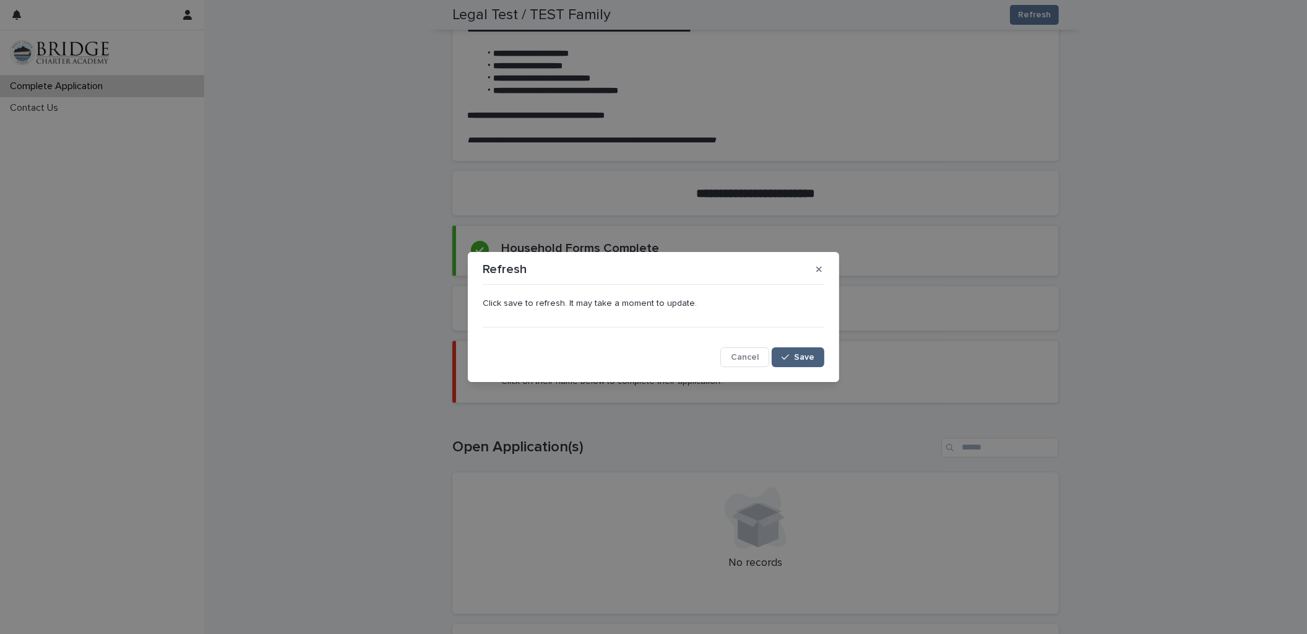
click at [806, 358] on span "Save" at bounding box center [804, 357] width 20 height 9
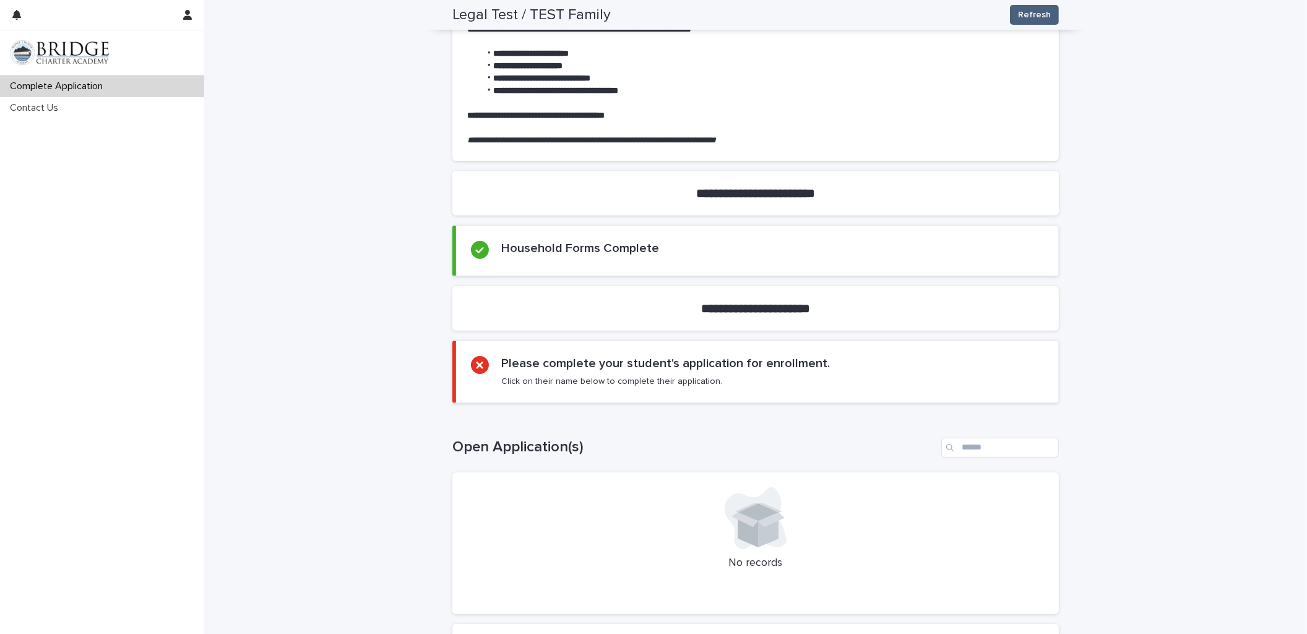
click at [1034, 12] on span "Refresh" at bounding box center [1034, 15] width 33 height 12
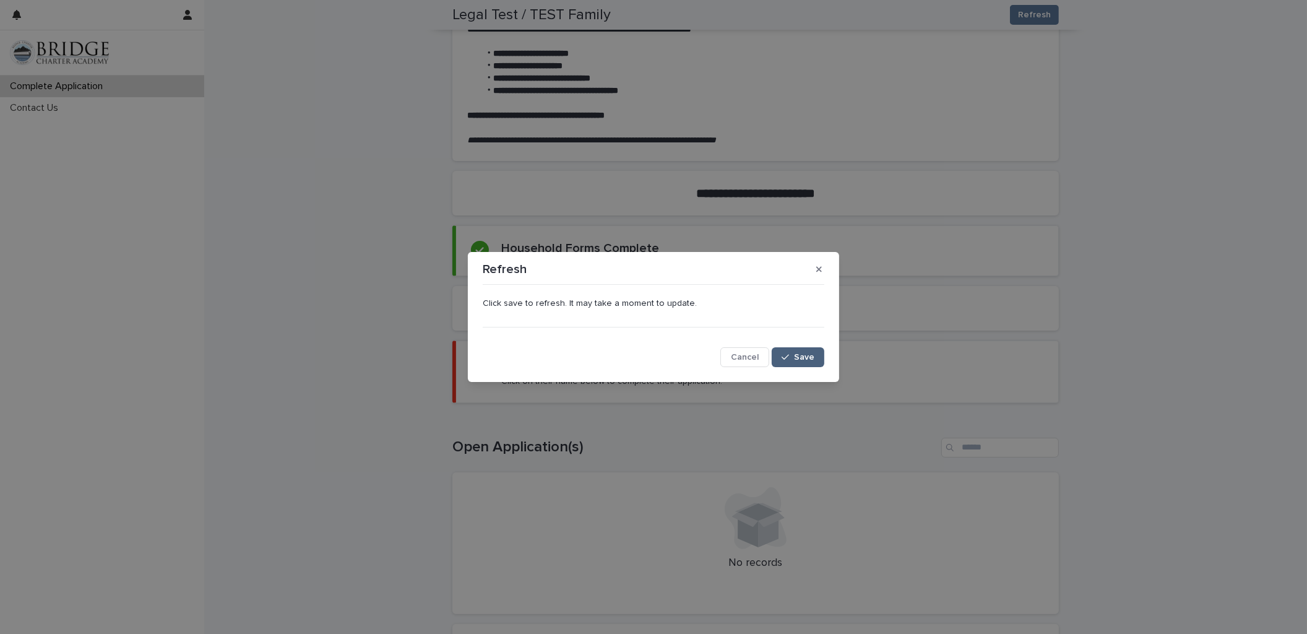
click at [798, 355] on span "Save" at bounding box center [804, 357] width 20 height 9
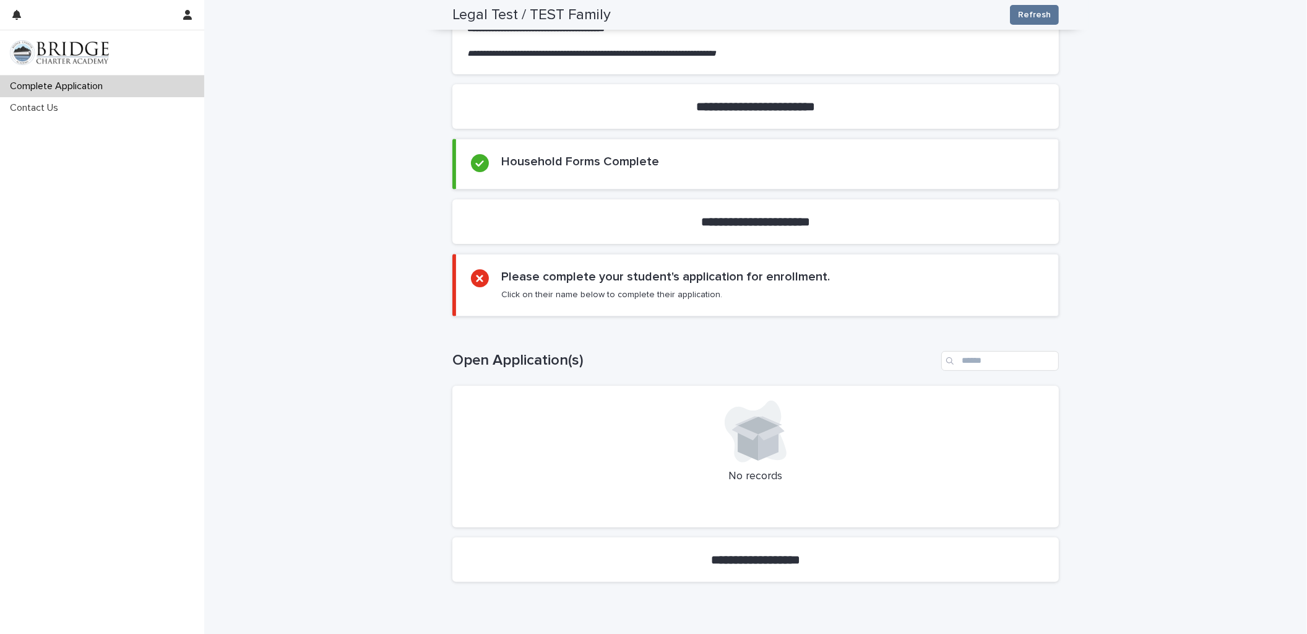
scroll to position [344, 0]
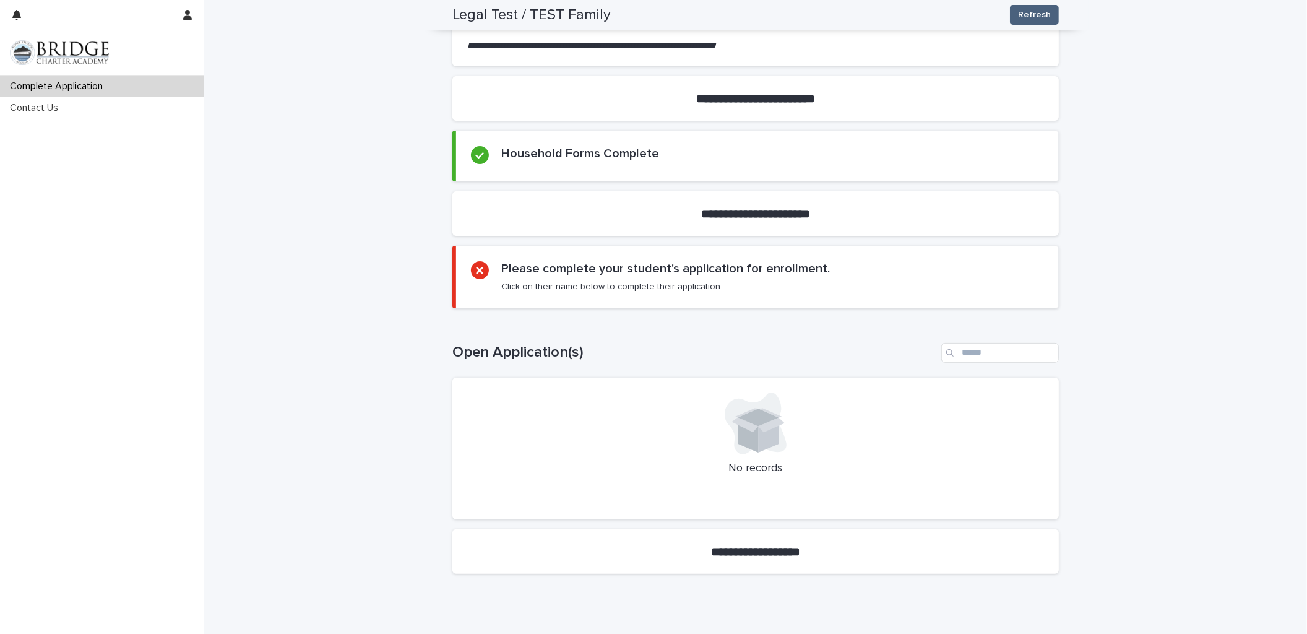
click at [1026, 14] on span "Refresh" at bounding box center [1034, 15] width 33 height 12
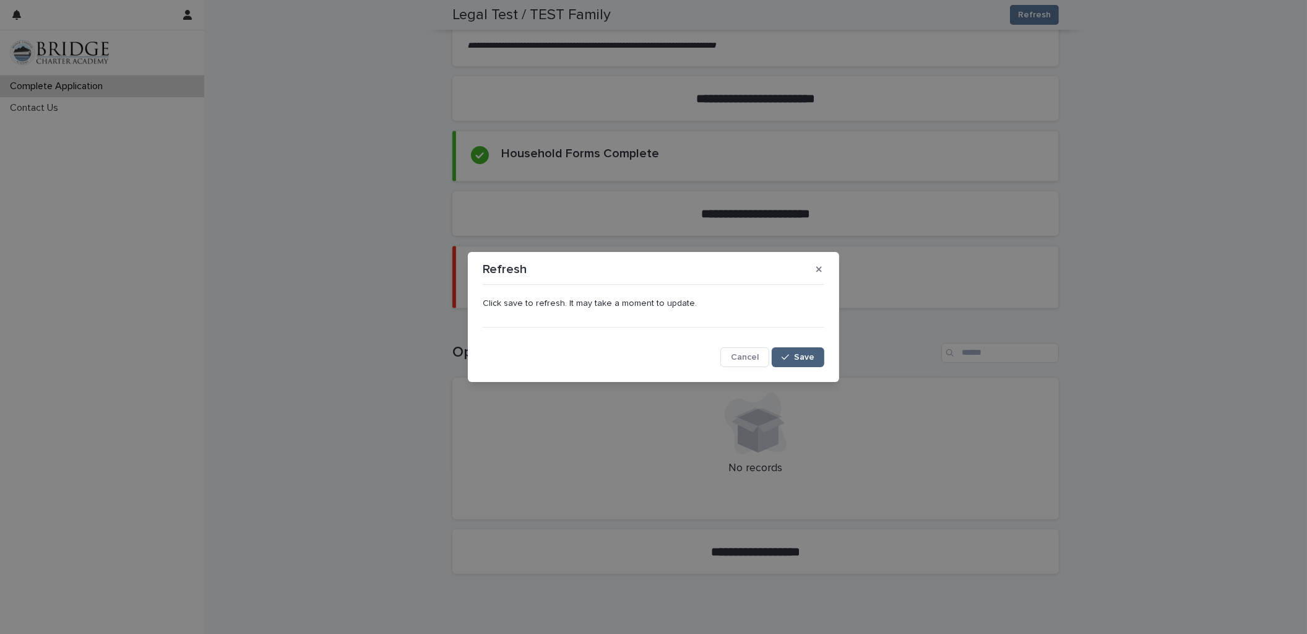
click at [800, 353] on span "Save" at bounding box center [804, 357] width 20 height 9
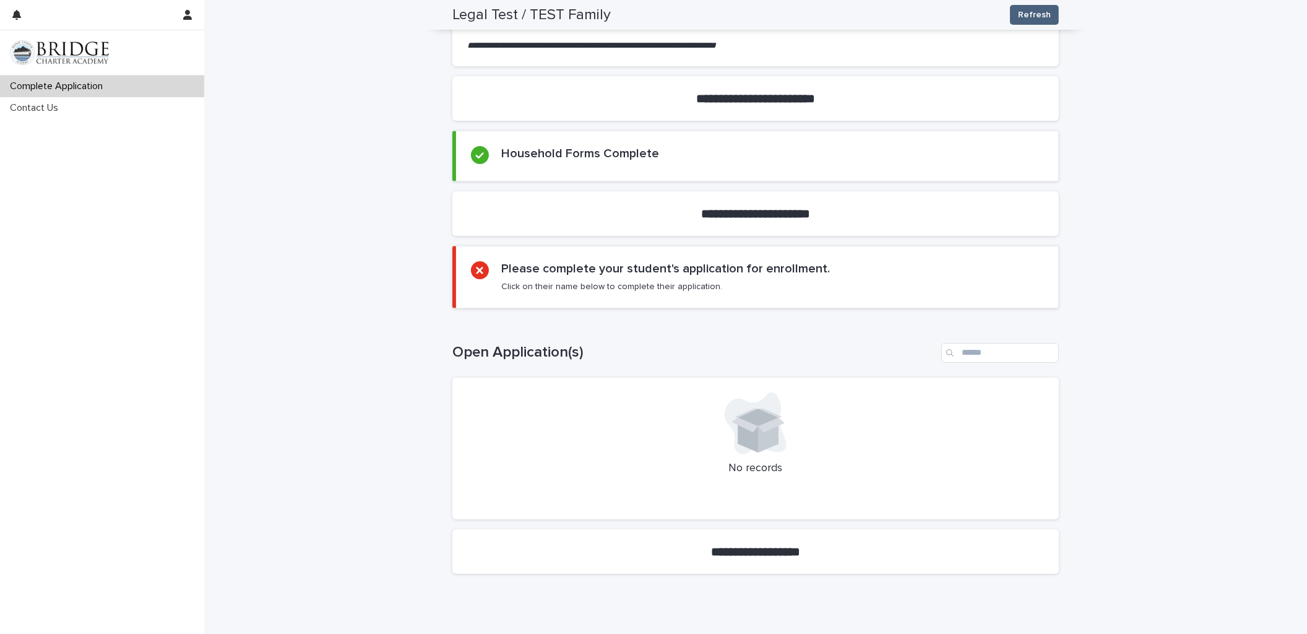
click at [1031, 14] on span "Refresh" at bounding box center [1034, 15] width 33 height 12
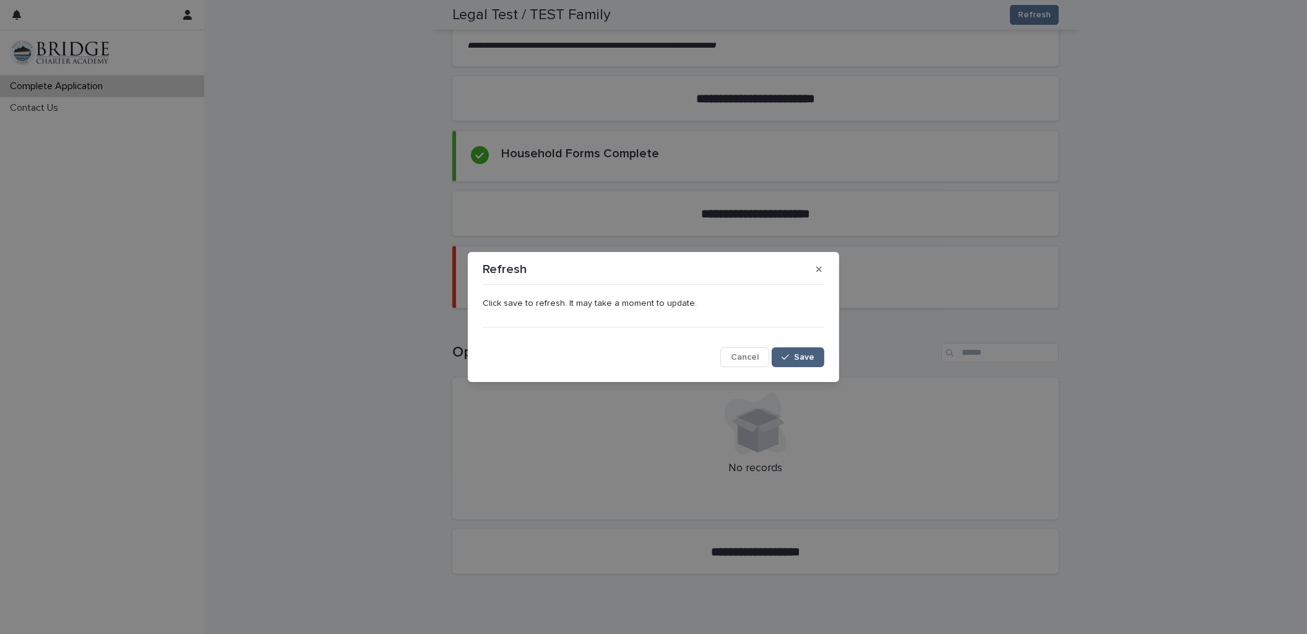
click at [801, 354] on span "Save" at bounding box center [804, 357] width 20 height 9
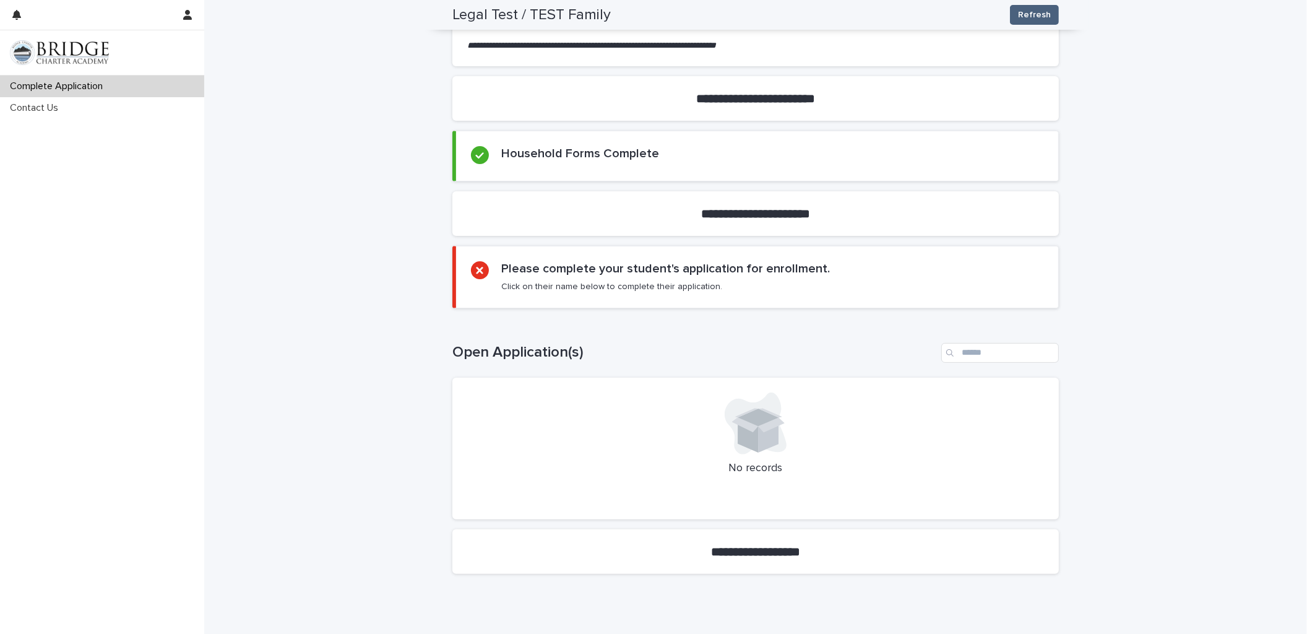
click at [1036, 15] on span "Refresh" at bounding box center [1034, 15] width 33 height 12
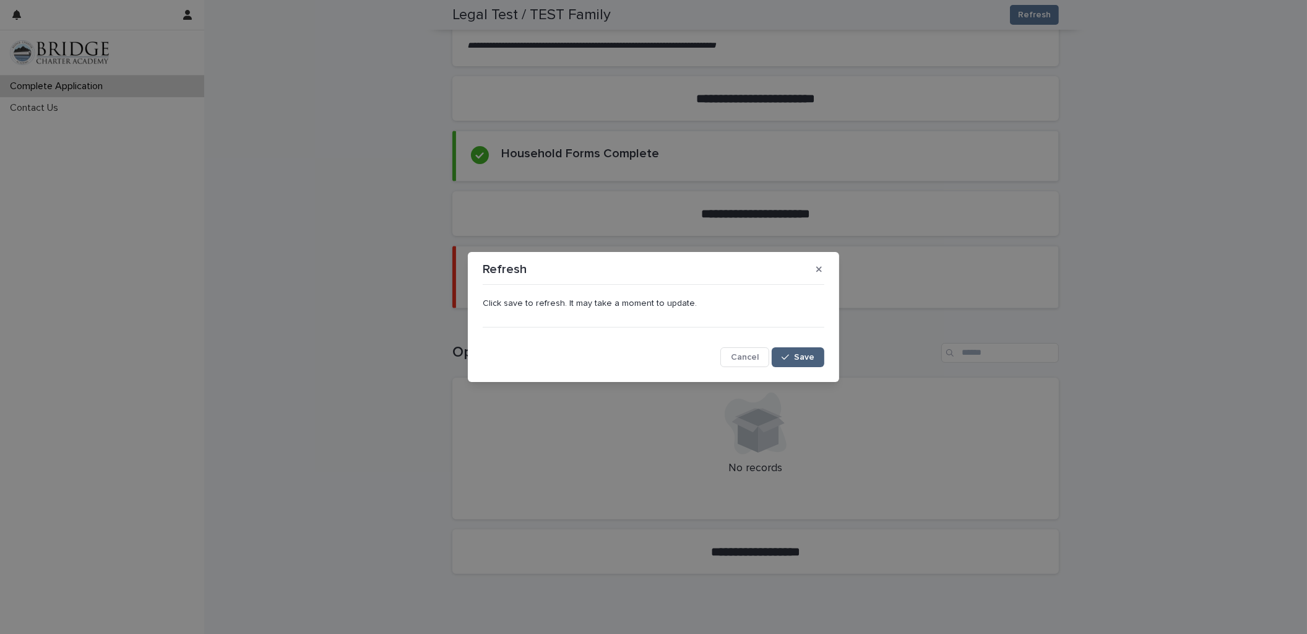
click at [804, 355] on span "Save" at bounding box center [804, 357] width 20 height 9
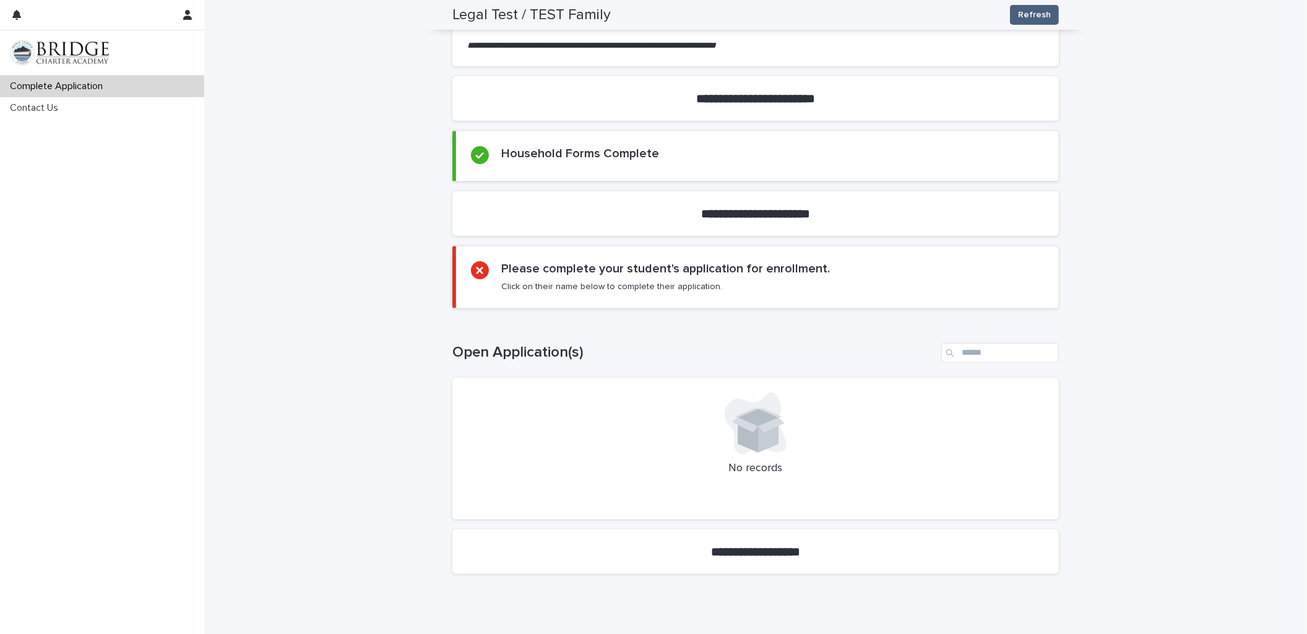
click at [1040, 15] on span "Refresh" at bounding box center [1034, 15] width 33 height 12
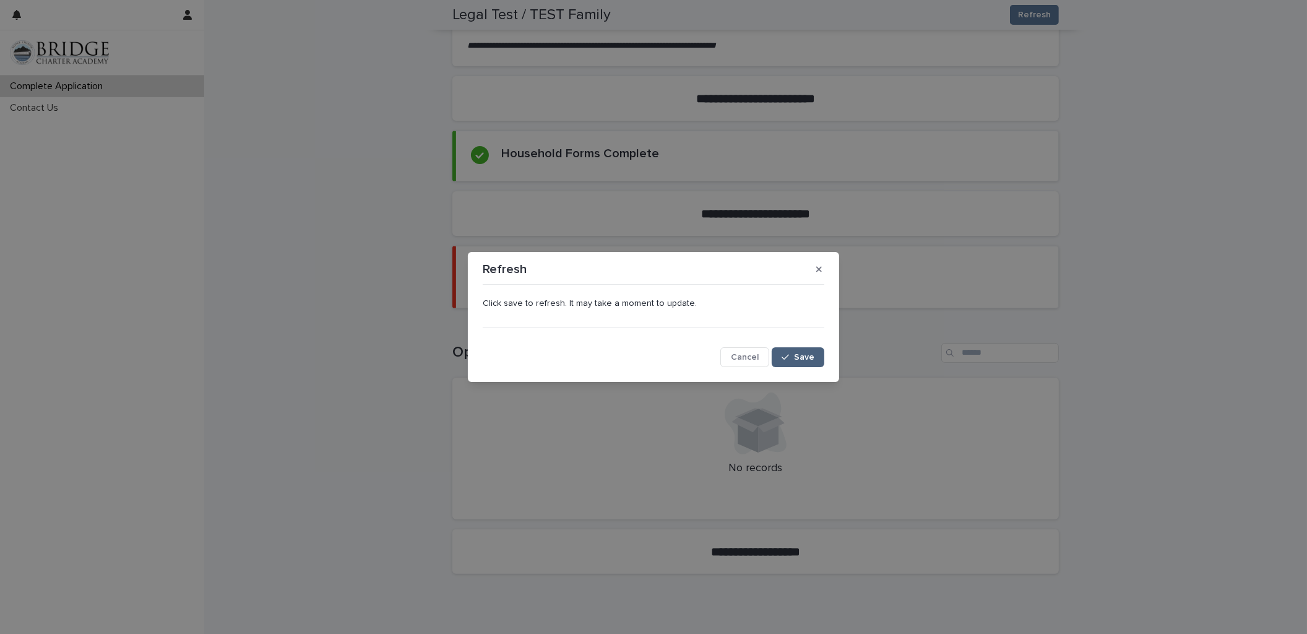
click at [800, 355] on span "Save" at bounding box center [804, 357] width 20 height 9
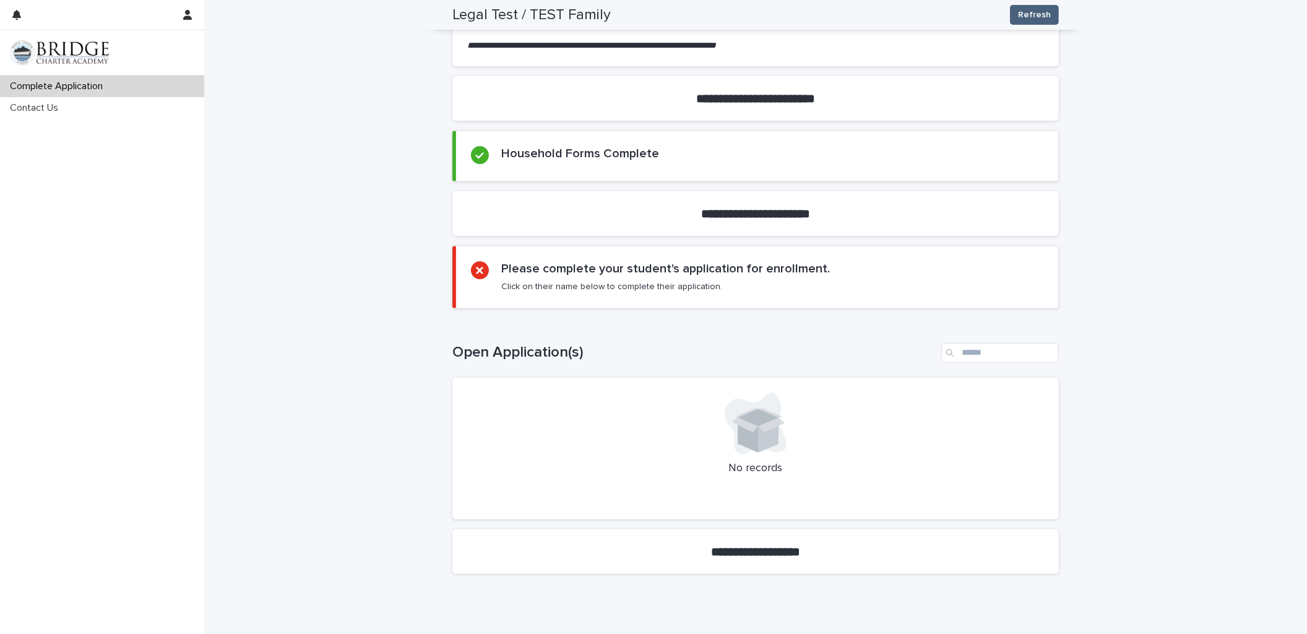
click at [1036, 15] on span "Refresh" at bounding box center [1034, 15] width 33 height 12
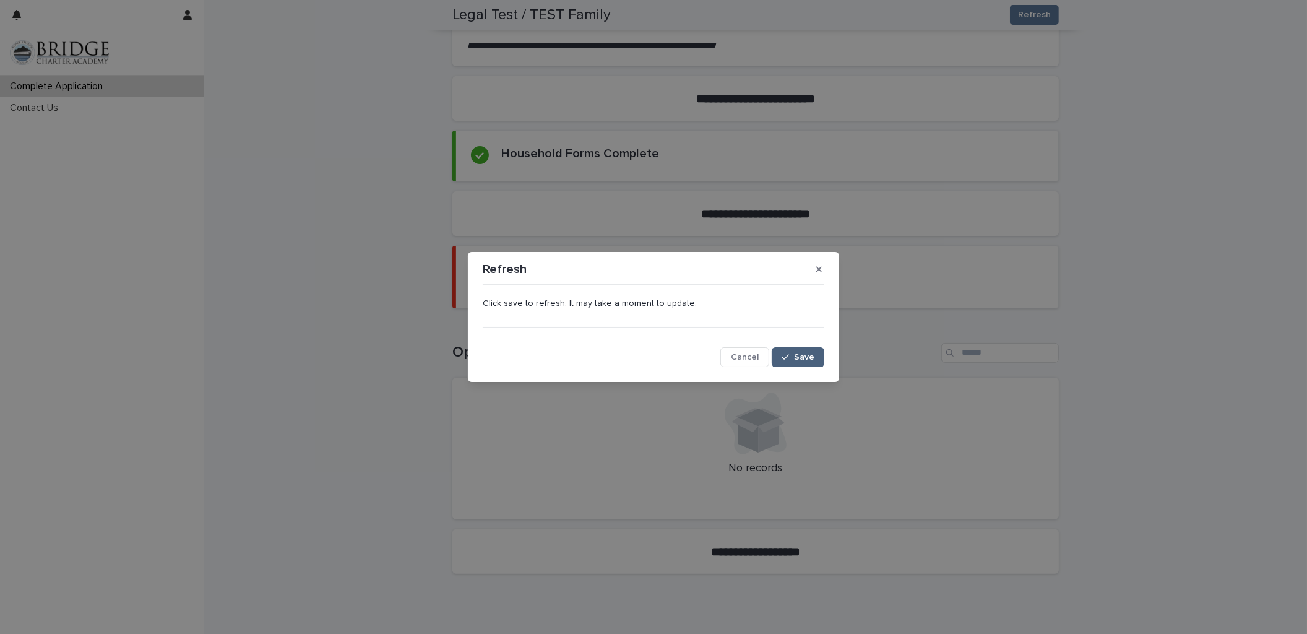
click at [806, 357] on span "Save" at bounding box center [804, 357] width 20 height 9
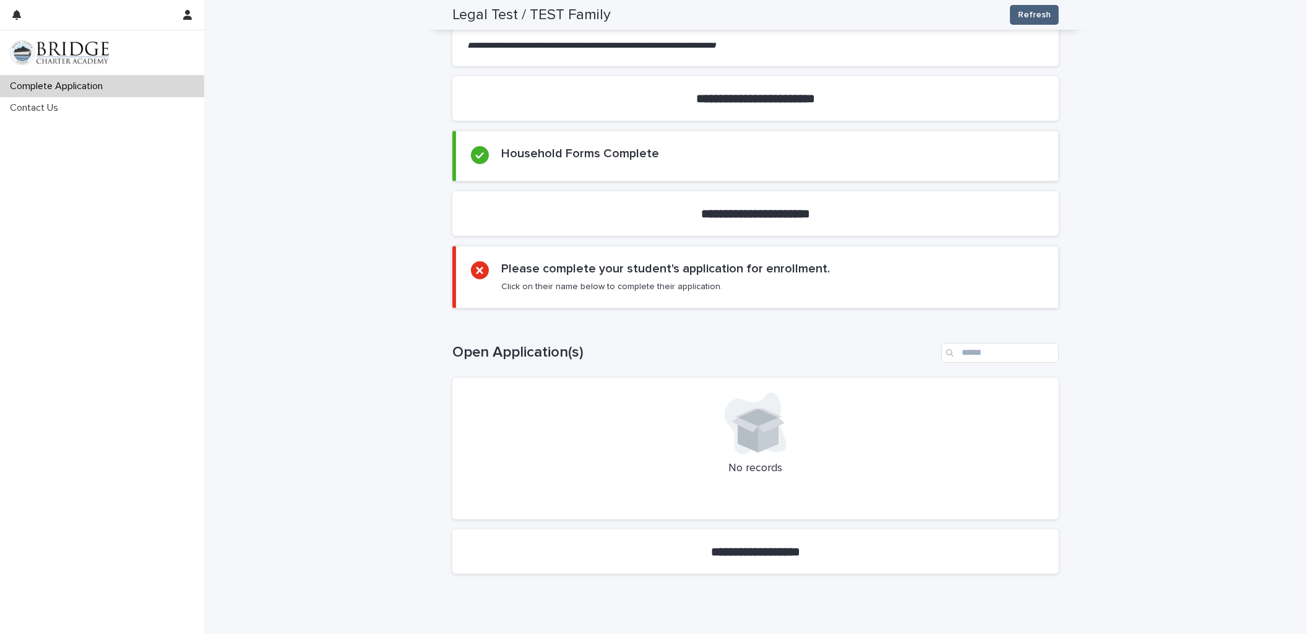
click at [1032, 14] on span "Refresh" at bounding box center [1034, 15] width 33 height 12
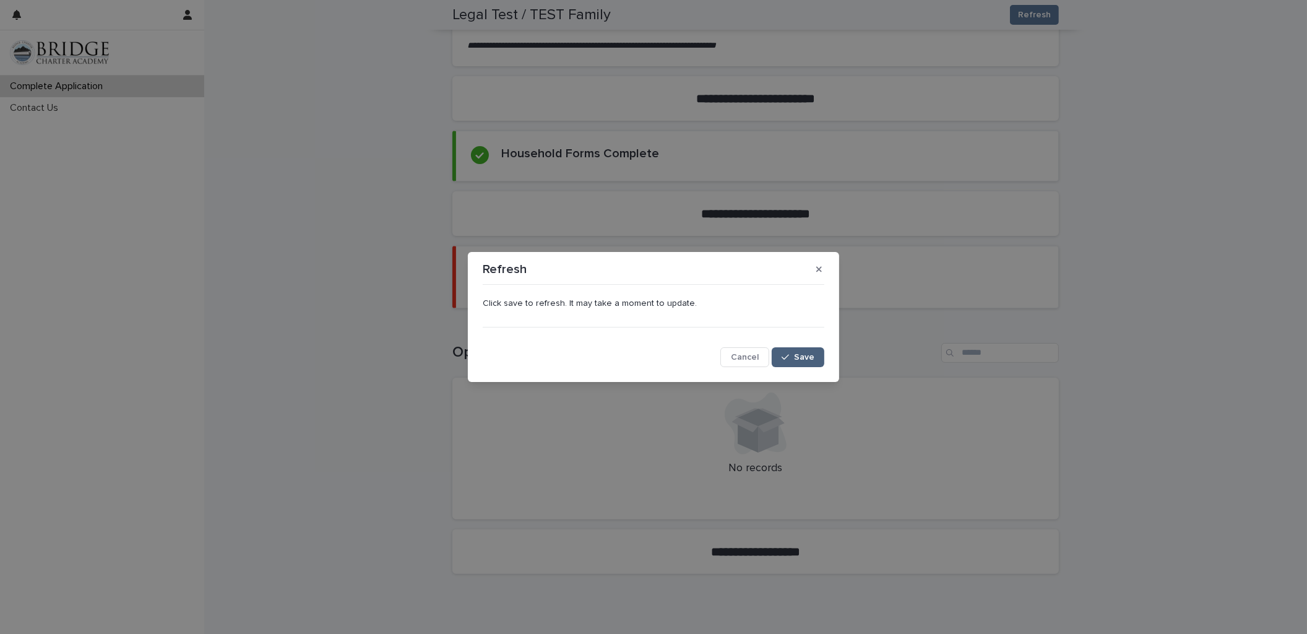
click at [803, 357] on span "Save" at bounding box center [804, 357] width 20 height 9
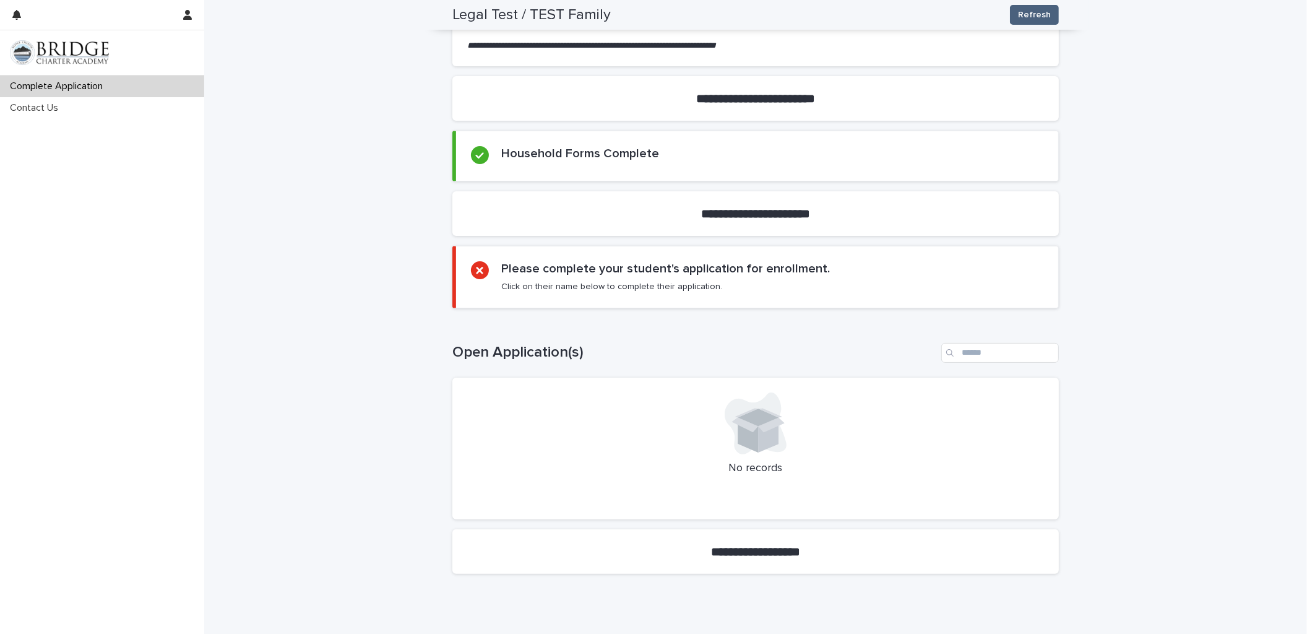
click at [1038, 14] on span "Refresh" at bounding box center [1034, 15] width 33 height 12
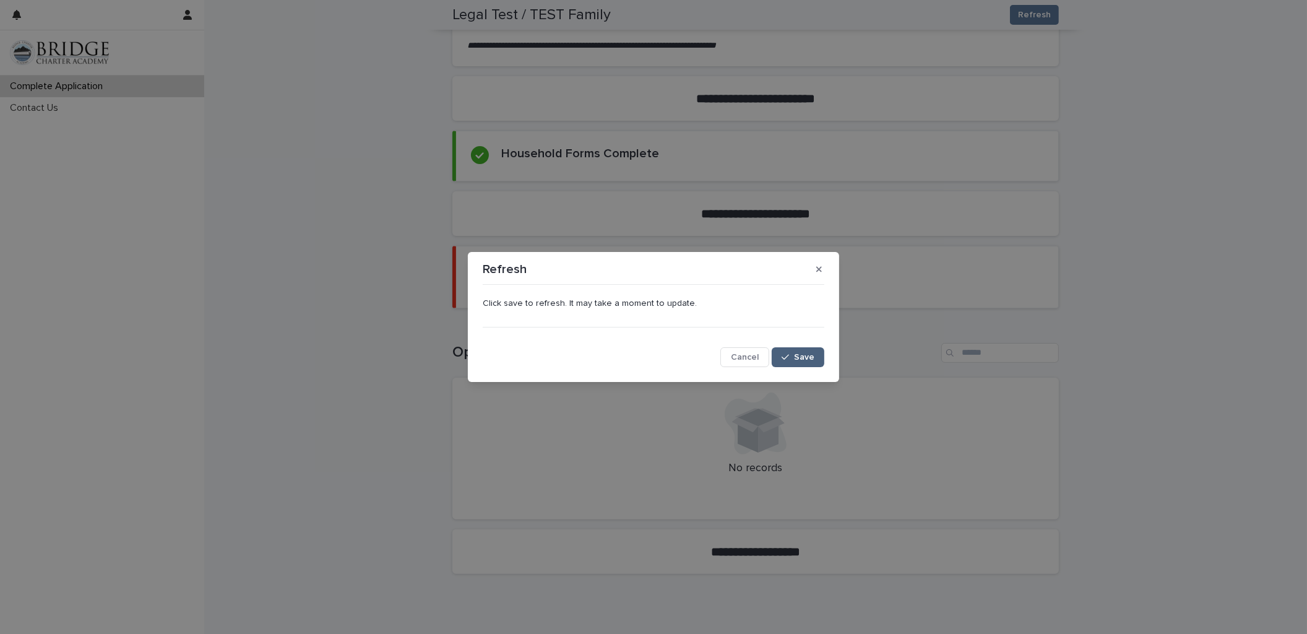
click at [806, 355] on span "Save" at bounding box center [804, 357] width 20 height 9
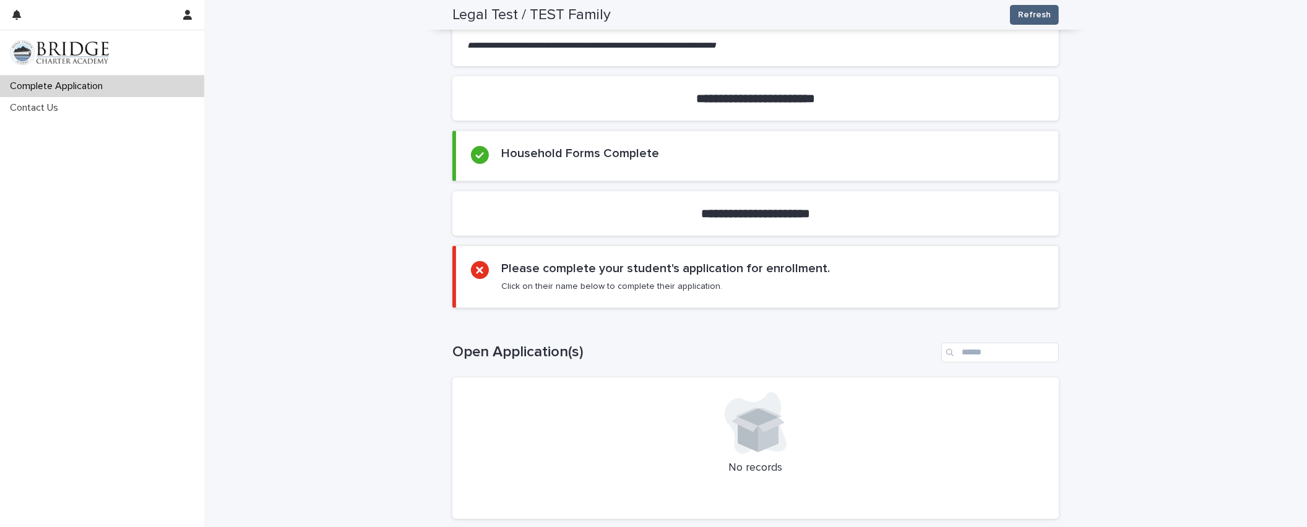
click at [1030, 14] on span "Refresh" at bounding box center [1034, 15] width 33 height 12
